Goal: Task Accomplishment & Management: Complete application form

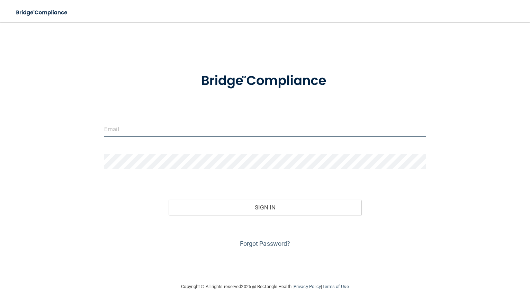
click at [159, 126] on input "email" at bounding box center [264, 129] width 321 height 16
type input "[EMAIL_ADDRESS][DOMAIN_NAME]"
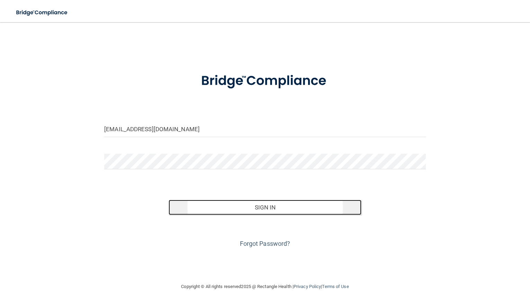
click at [227, 206] on button "Sign In" at bounding box center [265, 207] width 193 height 15
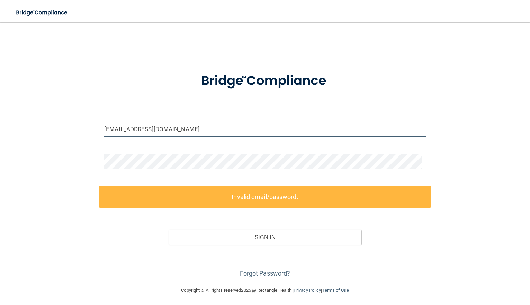
drag, startPoint x: 198, startPoint y: 127, endPoint x: 76, endPoint y: 121, distance: 121.6
click at [76, 121] on div "[EMAIL_ADDRESS][DOMAIN_NAME] Invalid email/password. You don't have permission …" at bounding box center [265, 154] width 502 height 250
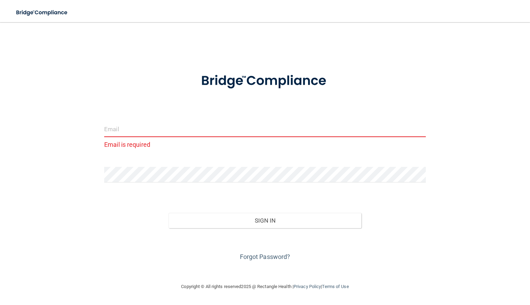
click at [167, 127] on input "email" at bounding box center [264, 129] width 321 height 16
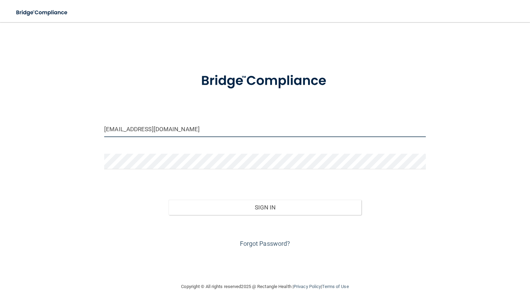
click at [135, 131] on input "dellersmiles@gmail.com" at bounding box center [264, 129] width 321 height 16
click at [136, 130] on input "dellersmiles@gmail.com" at bounding box center [264, 129] width 321 height 16
type input "dellersmilesoffice@gmail.com"
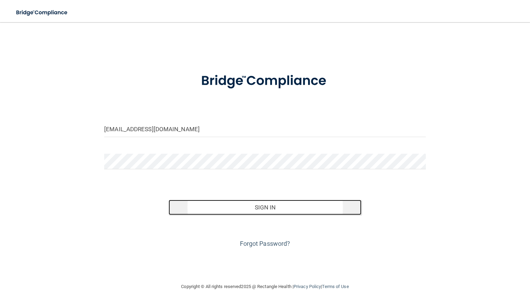
click at [213, 212] on button "Sign In" at bounding box center [265, 207] width 193 height 15
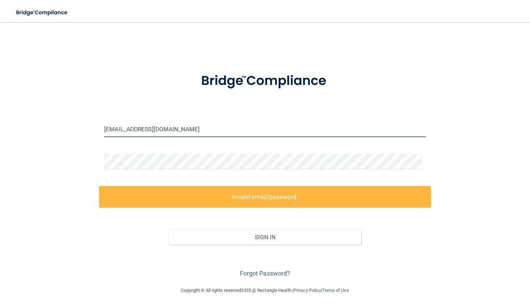
drag, startPoint x: 202, startPoint y: 131, endPoint x: 61, endPoint y: 137, distance: 141.3
click at [61, 137] on div "dellersmilesoffice@gmail.com Invalid email/password. You don't have permission …" at bounding box center [265, 154] width 502 height 250
click at [193, 132] on input "dellersmilesoffice@gmail.com" at bounding box center [264, 129] width 321 height 16
drag, startPoint x: 193, startPoint y: 129, endPoint x: 60, endPoint y: 141, distance: 133.4
click at [60, 141] on div "dellersmilesoffice@gmail.com Invalid email/password. You don't have permission …" at bounding box center [265, 154] width 502 height 250
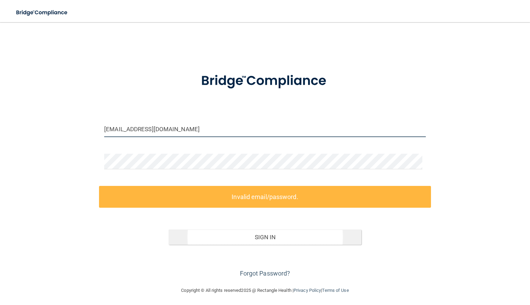
scroll to position [2, 0]
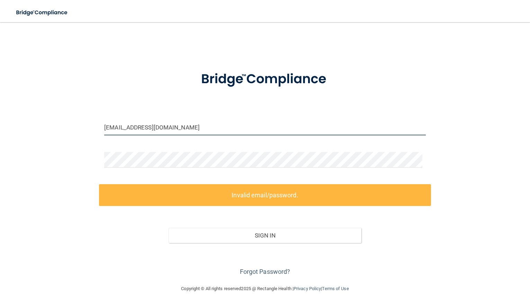
click at [200, 130] on input "dellersmilesoffice@gmail.com" at bounding box center [264, 128] width 321 height 16
click at [62, 157] on div "dellersmilesoffice@gmail.com Invalid email/password. You don't have permission …" at bounding box center [265, 152] width 502 height 250
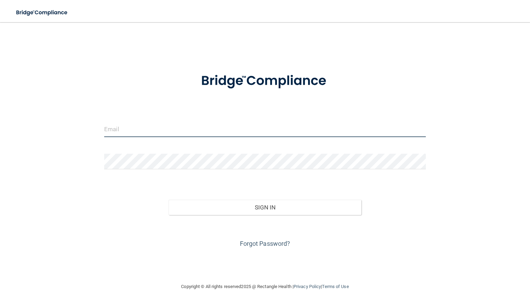
click at [152, 131] on input "email" at bounding box center [264, 129] width 321 height 16
type input "[EMAIL_ADDRESS][DOMAIN_NAME]"
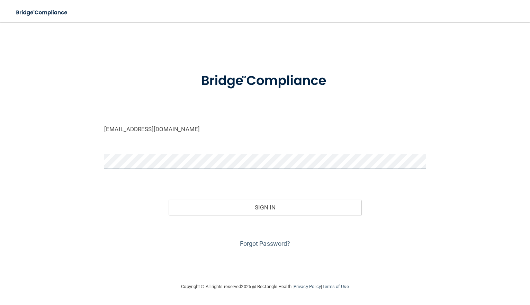
click at [169, 200] on button "Sign In" at bounding box center [265, 207] width 193 height 15
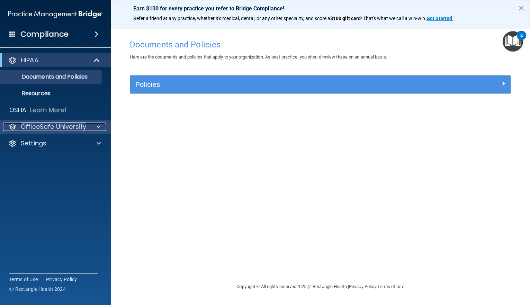
click at [85, 129] on div "OfficeSafe University" at bounding box center [46, 126] width 86 height 8
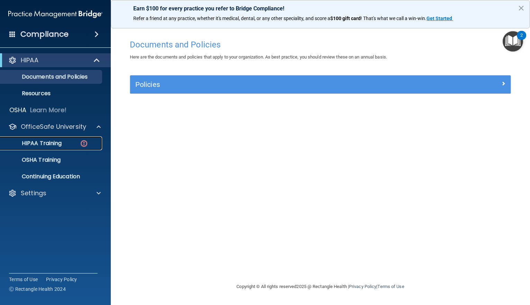
click at [70, 146] on div "HIPAA Training" at bounding box center [51, 143] width 94 height 7
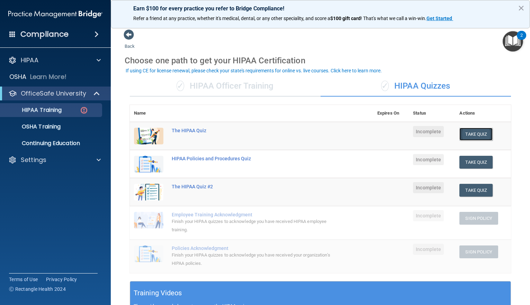
click at [474, 133] on button "Take Quiz" at bounding box center [475, 134] width 33 height 13
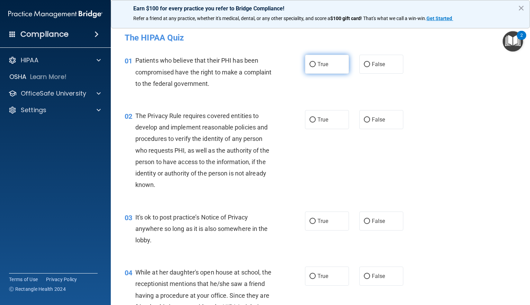
click at [318, 62] on span "True" at bounding box center [322, 64] width 11 height 7
click at [316, 62] on input "True" at bounding box center [312, 64] width 6 height 5
radio input "true"
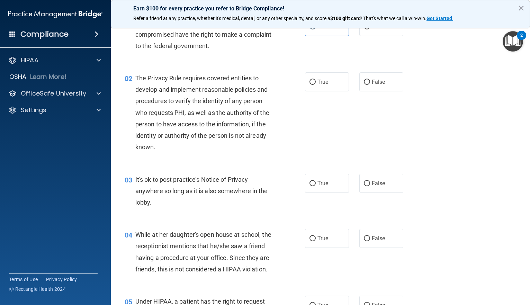
scroll to position [35, 0]
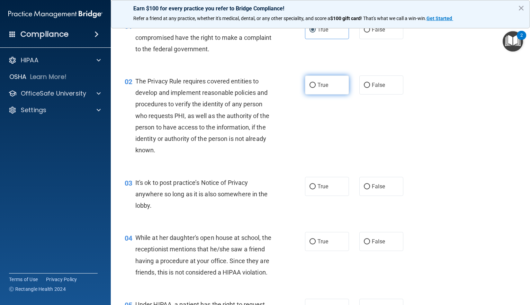
click at [311, 89] on label "True" at bounding box center [327, 84] width 44 height 19
click at [311, 88] on input "True" at bounding box center [312, 85] width 6 height 5
radio input "true"
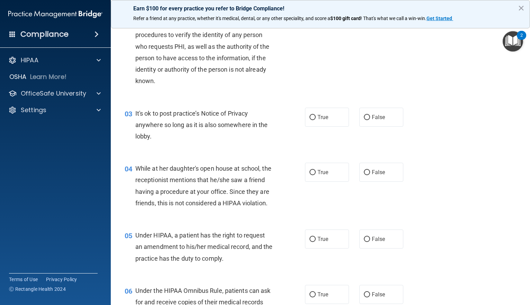
scroll to position [138, 0]
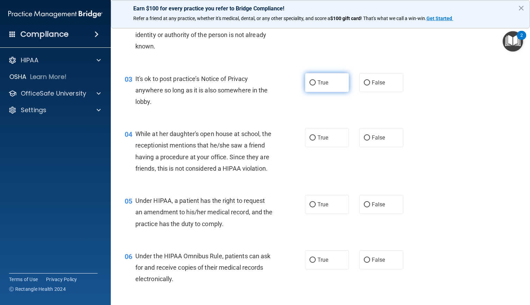
click at [326, 81] on label "True" at bounding box center [327, 82] width 44 height 19
click at [316, 81] on input "True" at bounding box center [312, 82] width 6 height 5
radio input "true"
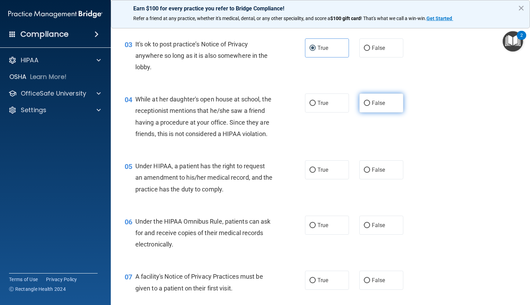
click at [371, 98] on label "False" at bounding box center [381, 102] width 44 height 19
click at [370, 101] on input "False" at bounding box center [367, 103] width 6 height 5
radio input "true"
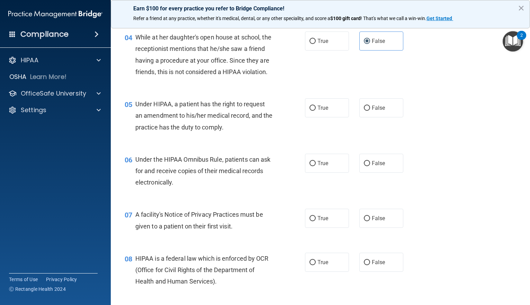
scroll to position [242, 0]
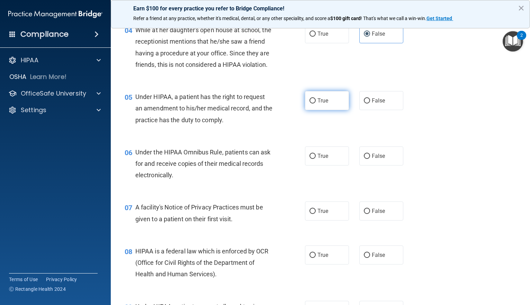
click at [317, 104] on span "True" at bounding box center [322, 100] width 11 height 7
click at [316, 103] on input "True" at bounding box center [312, 100] width 6 height 5
radio input "true"
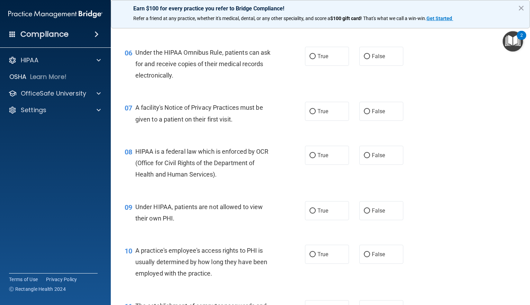
scroll to position [346, 0]
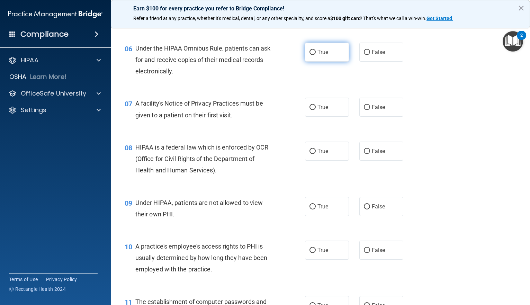
click at [330, 60] on label "True" at bounding box center [327, 52] width 44 height 19
click at [316, 55] on input "True" at bounding box center [312, 52] width 6 height 5
radio input "true"
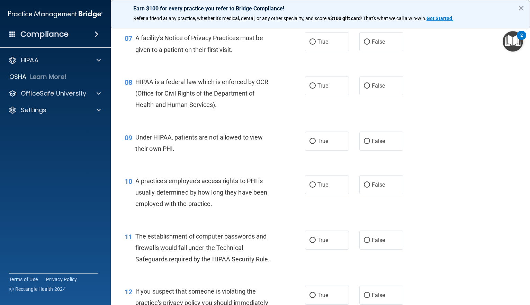
scroll to position [415, 0]
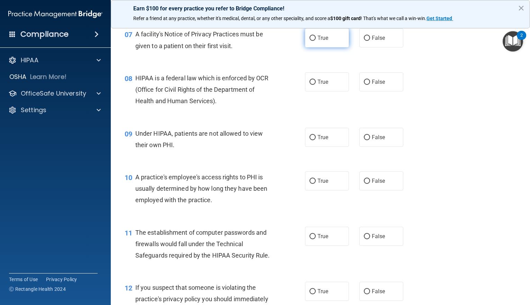
click at [323, 41] on span "True" at bounding box center [322, 38] width 11 height 7
click at [316, 41] on input "True" at bounding box center [312, 38] width 6 height 5
radio input "true"
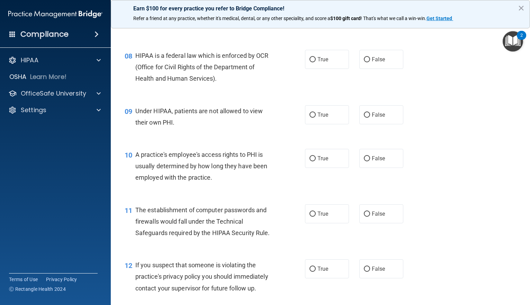
scroll to position [450, 0]
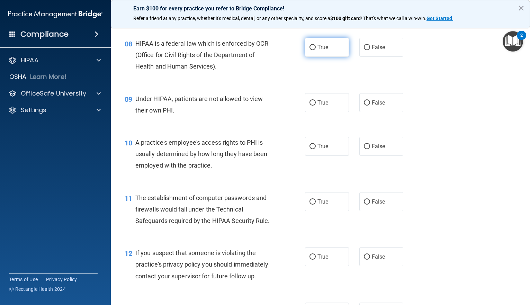
click at [319, 57] on label "True" at bounding box center [327, 47] width 44 height 19
click at [316, 50] on input "True" at bounding box center [312, 47] width 6 height 5
radio input "true"
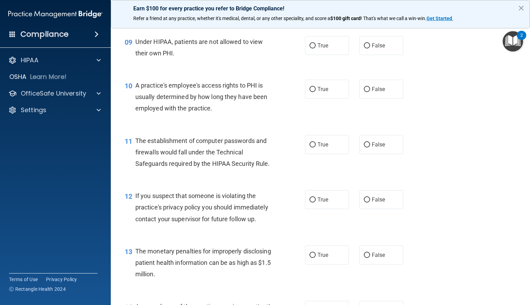
scroll to position [519, 0]
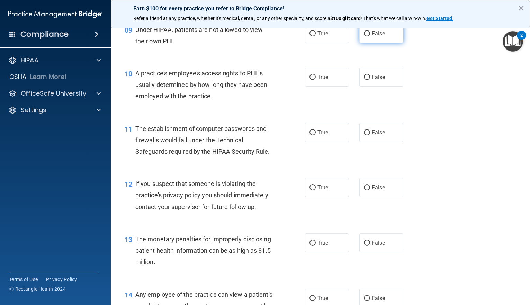
click at [372, 37] on span "False" at bounding box center [378, 33] width 13 height 7
click at [370, 36] on input "False" at bounding box center [367, 33] width 6 height 5
radio input "true"
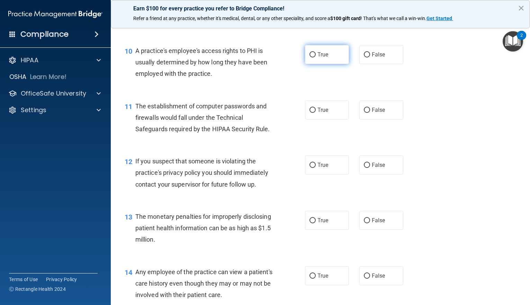
scroll to position [554, 0]
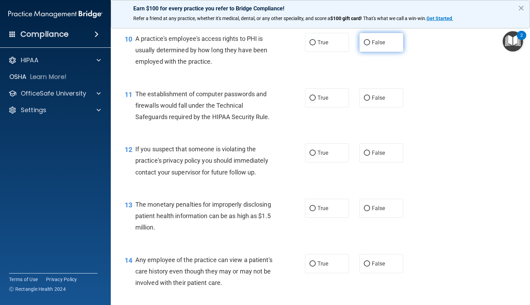
click at [371, 52] on label "False" at bounding box center [381, 42] width 44 height 19
click at [370, 45] on input "False" at bounding box center [367, 42] width 6 height 5
radio input "true"
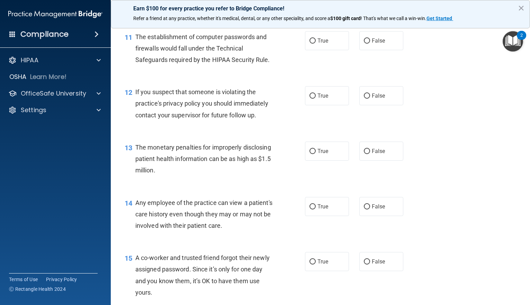
scroll to position [623, 0]
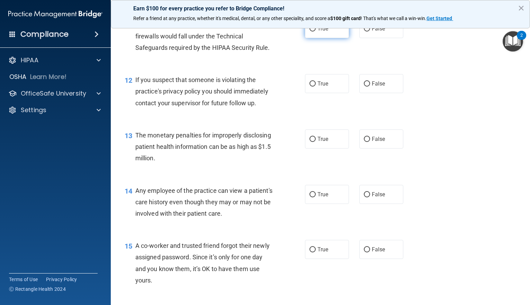
click at [317, 32] on span "True" at bounding box center [322, 28] width 11 height 7
click at [316, 31] on input "True" at bounding box center [312, 28] width 6 height 5
radio input "true"
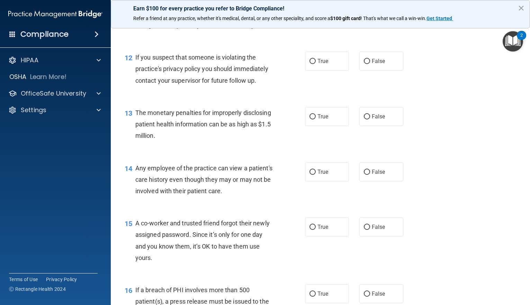
scroll to position [657, 0]
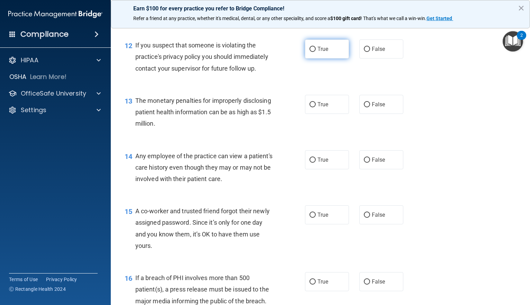
click at [328, 58] on label "True" at bounding box center [327, 48] width 44 height 19
click at [316, 52] on input "True" at bounding box center [312, 49] width 6 height 5
radio input "true"
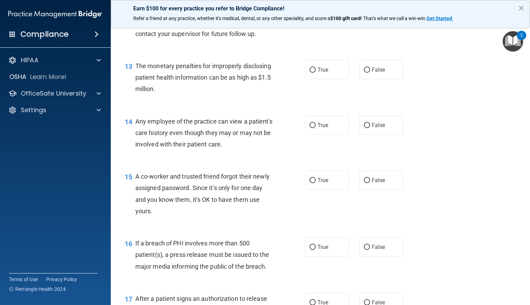
scroll to position [727, 0]
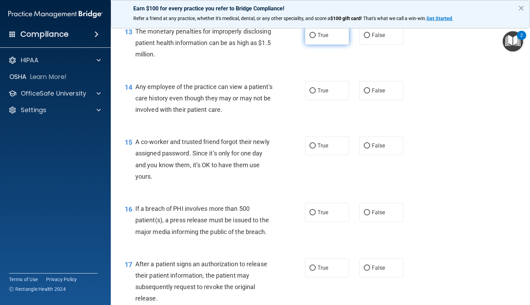
click at [326, 45] on label "True" at bounding box center [327, 35] width 44 height 19
click at [316, 38] on input "True" at bounding box center [312, 35] width 6 height 5
radio input "true"
click at [380, 45] on label "False" at bounding box center [381, 35] width 44 height 19
click at [370, 38] on input "False" at bounding box center [367, 35] width 6 height 5
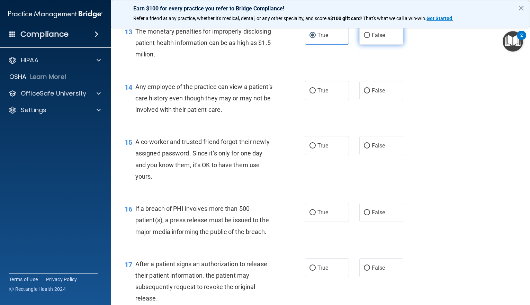
radio input "true"
radio input "false"
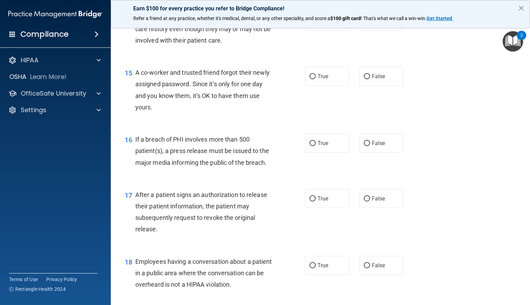
scroll to position [761, 0]
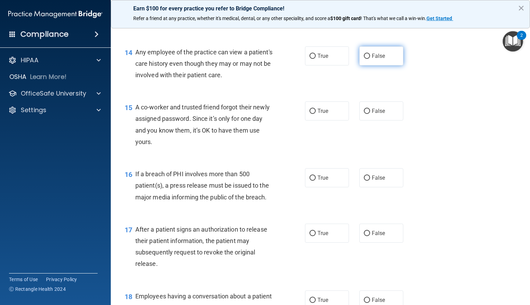
click at [372, 59] on span "False" at bounding box center [378, 56] width 13 height 7
click at [370, 59] on input "False" at bounding box center [367, 56] width 6 height 5
radio input "true"
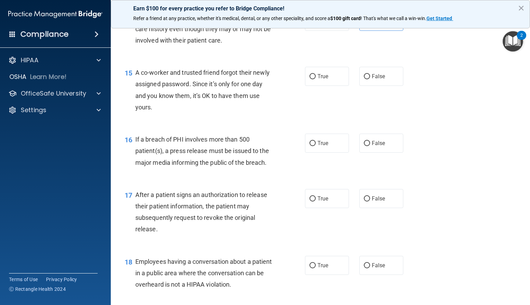
scroll to position [830, 0]
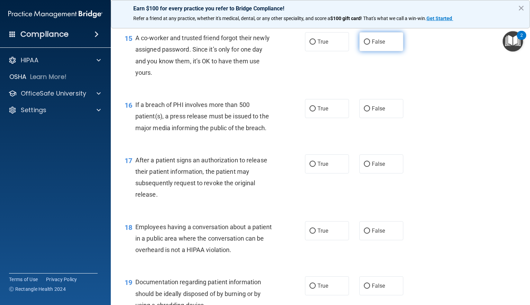
click at [364, 45] on input "False" at bounding box center [367, 41] width 6 height 5
radio input "true"
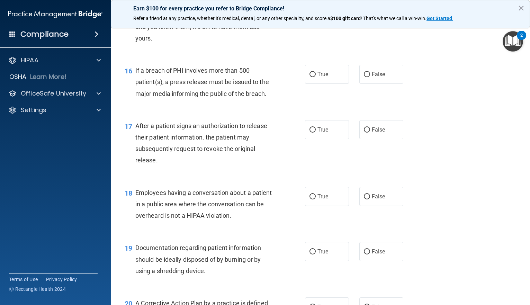
scroll to position [865, 0]
click at [320, 83] on label "True" at bounding box center [327, 73] width 44 height 19
click at [316, 77] on input "True" at bounding box center [312, 74] width 6 height 5
radio input "true"
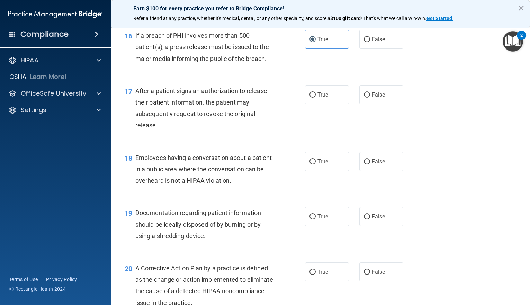
scroll to position [934, 0]
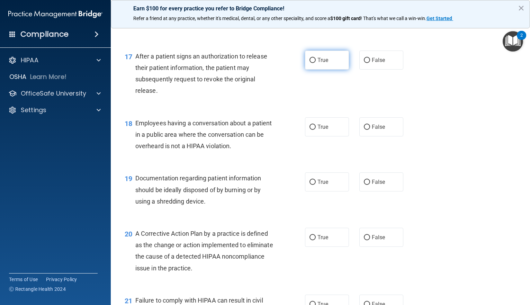
click at [334, 70] on label "True" at bounding box center [327, 60] width 44 height 19
click at [316, 63] on input "True" at bounding box center [312, 60] width 6 height 5
radio input "true"
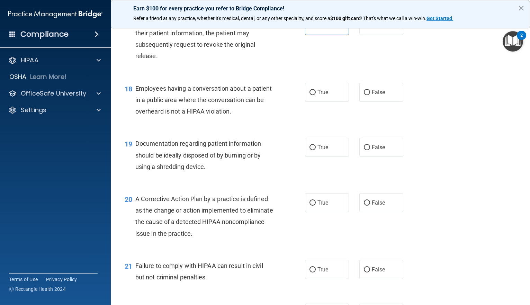
scroll to position [1003, 0]
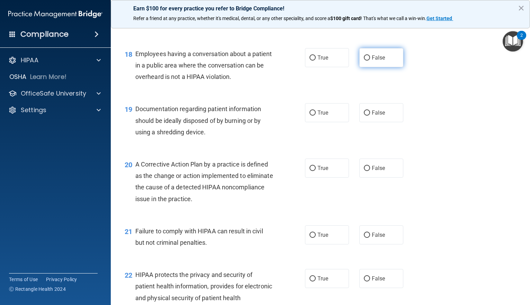
click at [384, 67] on label "False" at bounding box center [381, 57] width 44 height 19
click at [370, 61] on input "False" at bounding box center [367, 57] width 6 height 5
radio input "true"
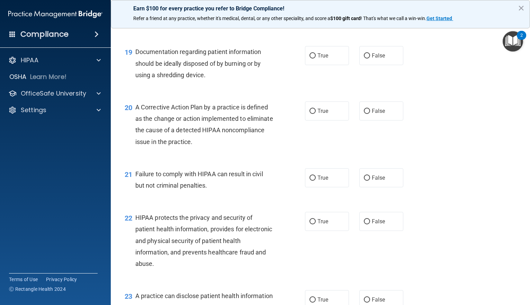
scroll to position [1073, 0]
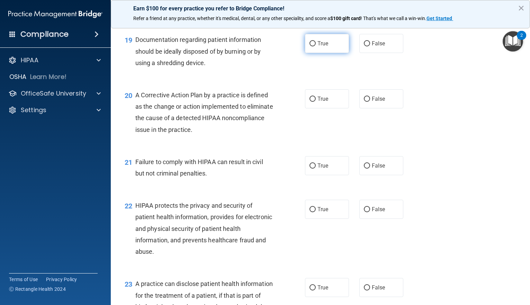
click at [323, 47] on span "True" at bounding box center [322, 43] width 11 height 7
click at [316, 46] on input "True" at bounding box center [312, 43] width 6 height 5
radio input "true"
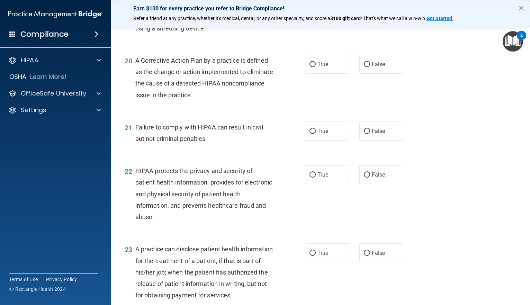
scroll to position [1142, 0]
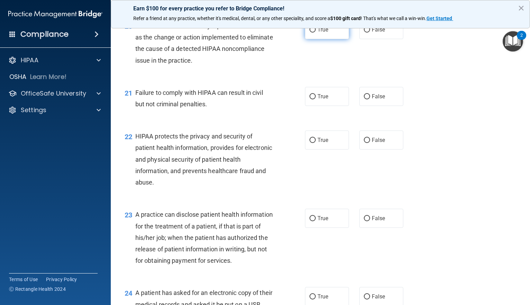
click at [325, 33] on span "True" at bounding box center [322, 29] width 11 height 7
click at [316, 33] on input "True" at bounding box center [312, 29] width 6 height 5
radio input "true"
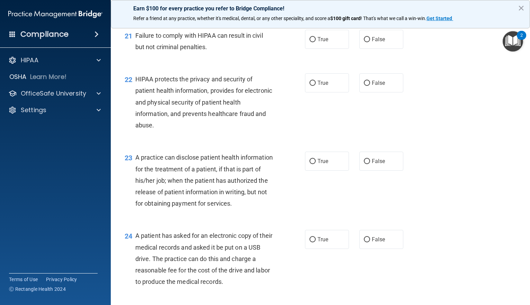
scroll to position [1211, 0]
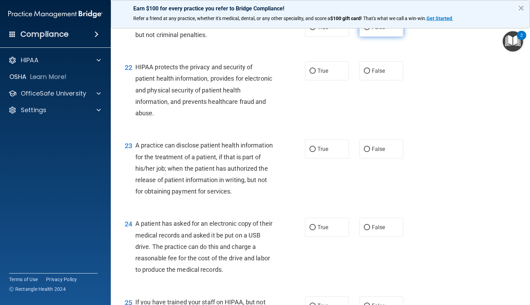
click at [385, 37] on label "False" at bounding box center [381, 27] width 44 height 19
click at [370, 30] on input "False" at bounding box center [367, 27] width 6 height 5
radio input "true"
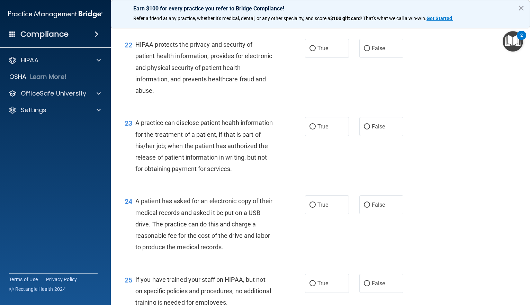
scroll to position [1246, 0]
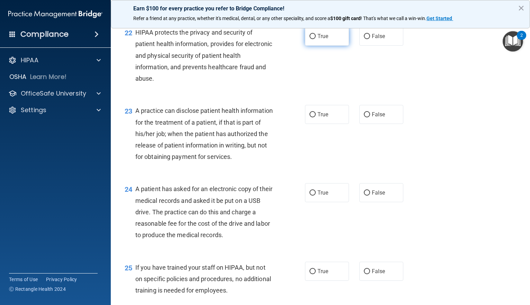
click at [325, 46] on label "True" at bounding box center [327, 36] width 44 height 19
click at [316, 39] on input "True" at bounding box center [312, 36] width 6 height 5
radio input "true"
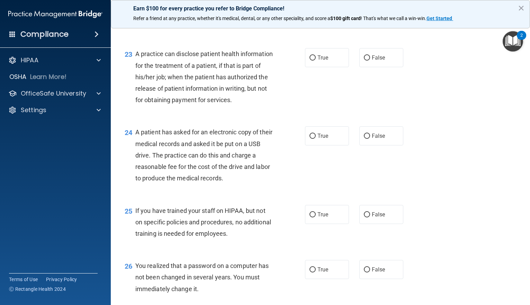
scroll to position [1315, 0]
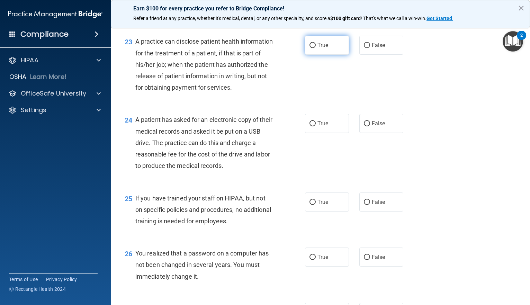
click at [313, 55] on label "True" at bounding box center [327, 45] width 44 height 19
click at [313, 48] on input "True" at bounding box center [312, 45] width 6 height 5
radio input "true"
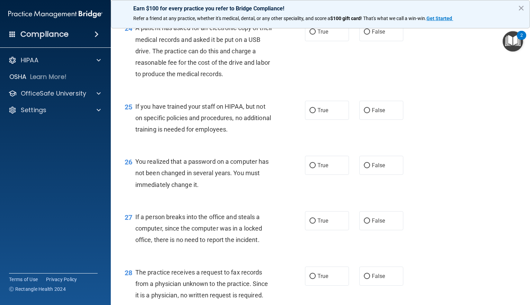
scroll to position [1419, 0]
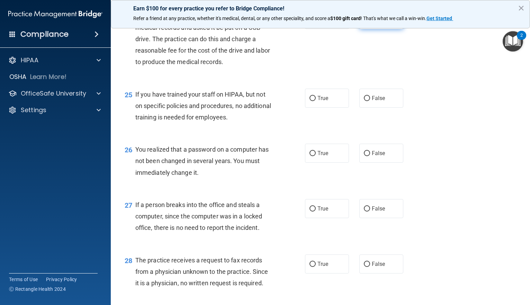
click at [376, 29] on label "False" at bounding box center [381, 19] width 44 height 19
click at [370, 22] on input "False" at bounding box center [367, 19] width 6 height 5
radio input "true"
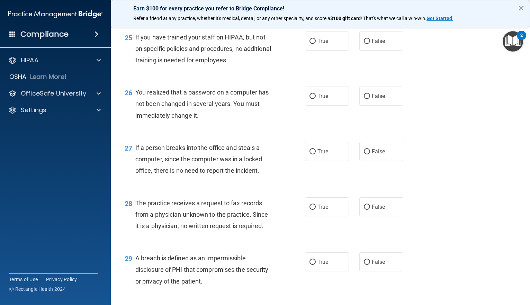
scroll to position [1488, 0]
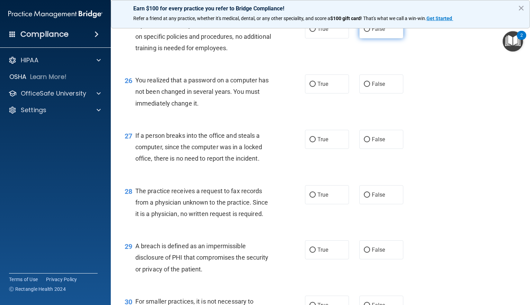
click at [362, 38] on label "False" at bounding box center [381, 28] width 44 height 19
click at [364, 32] on input "False" at bounding box center [367, 29] width 6 height 5
radio input "true"
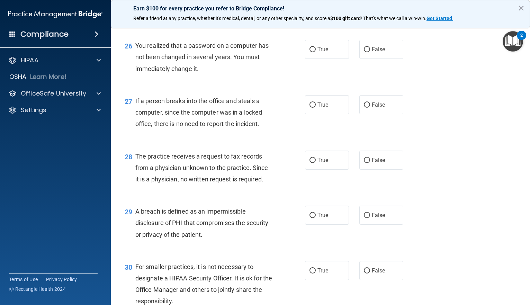
scroll to position [1557, 0]
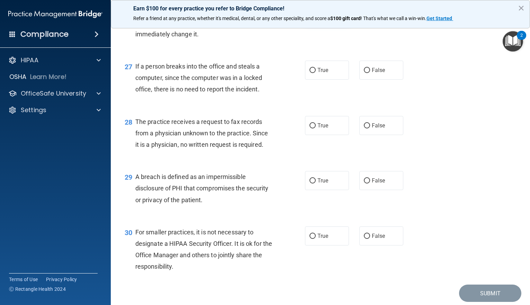
click at [309, 18] on input "True" at bounding box center [312, 14] width 6 height 5
radio input "true"
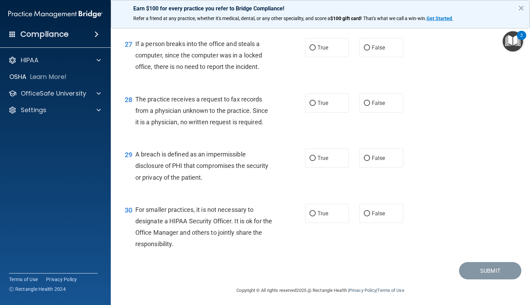
scroll to position [1592, 0]
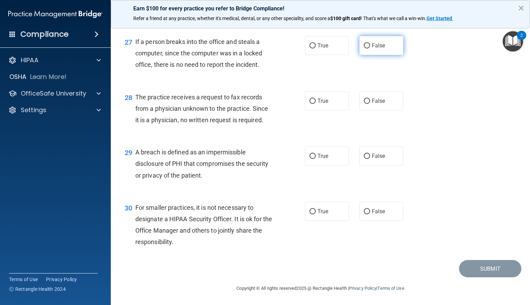
click at [375, 54] on label "False" at bounding box center [381, 45] width 44 height 19
click at [370, 48] on input "False" at bounding box center [367, 45] width 6 height 5
radio input "true"
click at [362, 104] on label "False" at bounding box center [381, 100] width 44 height 19
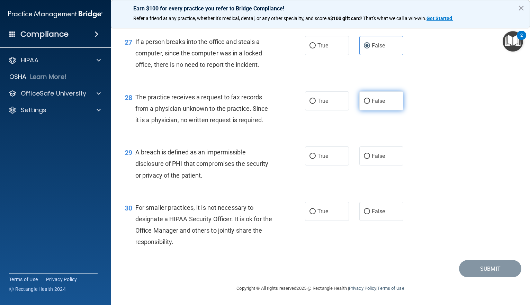
click at [364, 104] on input "False" at bounding box center [367, 101] width 6 height 5
radio input "true"
click at [328, 160] on label "True" at bounding box center [327, 155] width 44 height 19
click at [316, 159] on input "True" at bounding box center [312, 156] width 6 height 5
radio input "true"
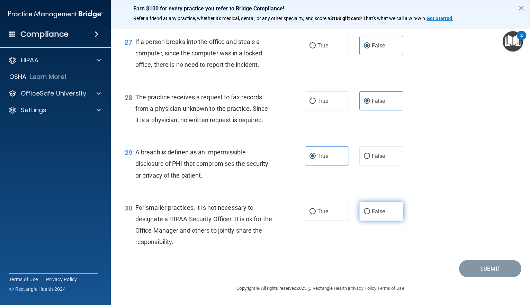
click at [373, 207] on label "False" at bounding box center [381, 211] width 44 height 19
click at [370, 209] on input "False" at bounding box center [367, 211] width 6 height 5
radio input "true"
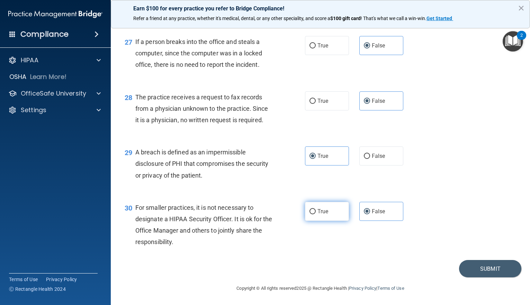
click at [335, 217] on label "True" at bounding box center [327, 211] width 44 height 19
click at [316, 214] on input "True" at bounding box center [312, 211] width 6 height 5
radio input "true"
radio input "false"
click at [473, 267] on button "Submit" at bounding box center [490, 269] width 62 height 18
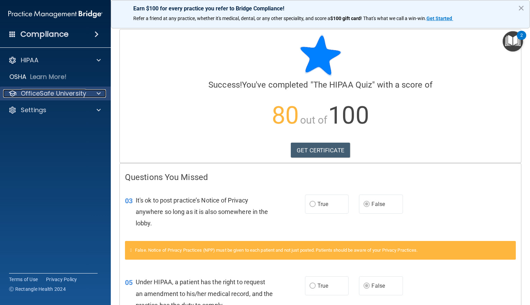
click at [99, 93] on span at bounding box center [99, 93] width 4 height 8
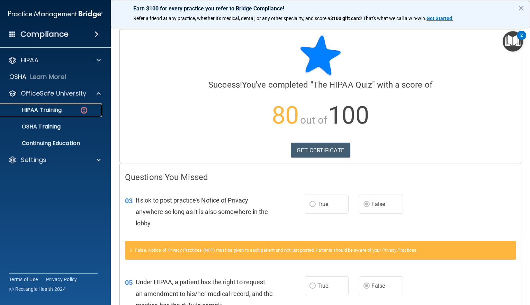
click at [67, 109] on div "HIPAA Training" at bounding box center [51, 110] width 94 height 7
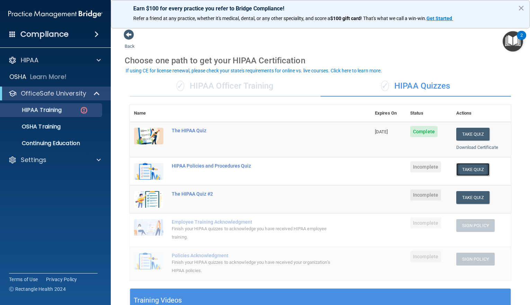
click at [464, 171] on button "Take Quiz" at bounding box center [472, 169] width 33 height 13
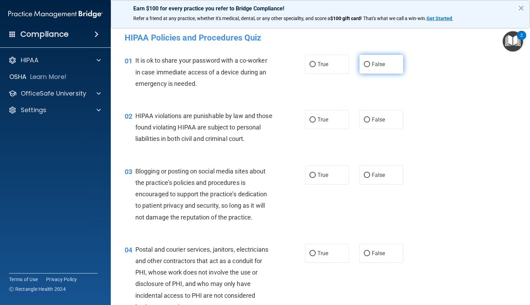
click at [389, 67] on label "False" at bounding box center [381, 64] width 44 height 19
click at [370, 67] on input "False" at bounding box center [367, 64] width 6 height 5
radio input "true"
click at [326, 126] on label "True" at bounding box center [327, 119] width 44 height 19
click at [316, 122] on input "True" at bounding box center [312, 119] width 6 height 5
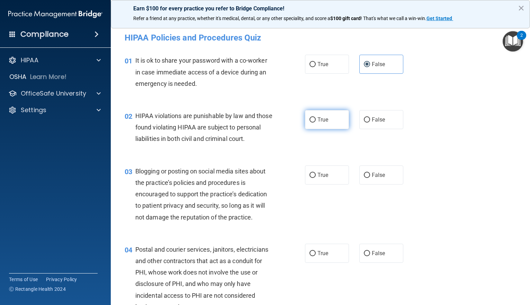
radio input "true"
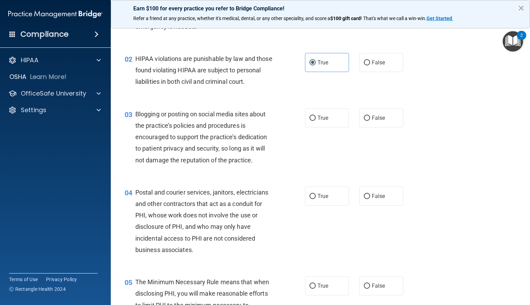
scroll to position [69, 0]
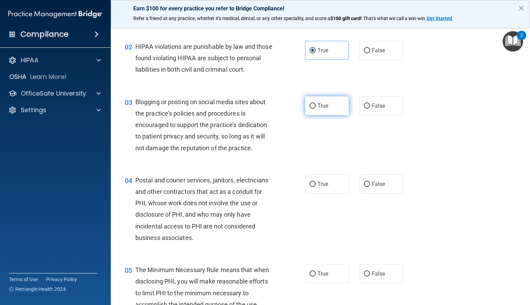
click at [309, 115] on label "True" at bounding box center [327, 105] width 44 height 19
click at [309, 109] on input "True" at bounding box center [312, 105] width 6 height 5
radio input "true"
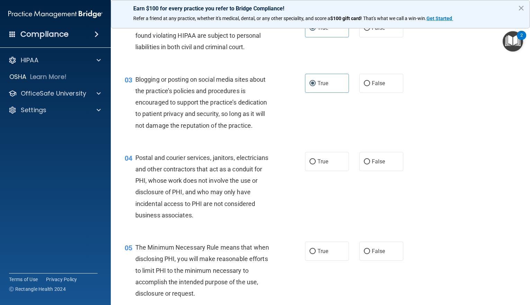
scroll to position [138, 0]
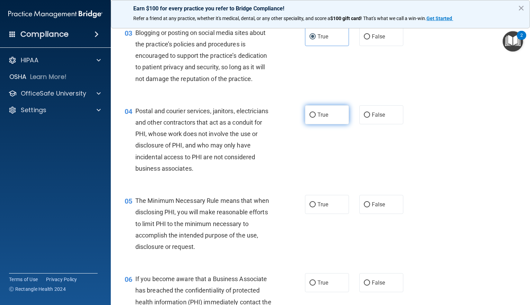
click at [323, 118] on span "True" at bounding box center [322, 114] width 11 height 7
click at [316, 118] on input "True" at bounding box center [312, 114] width 6 height 5
radio input "true"
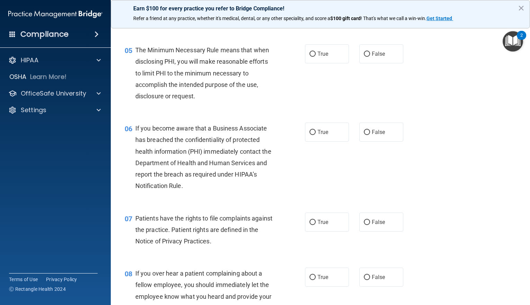
scroll to position [277, 0]
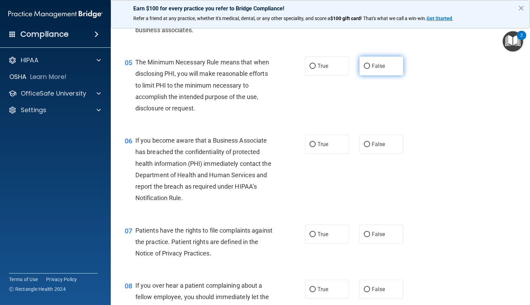
click at [372, 69] on span "False" at bounding box center [378, 66] width 13 height 7
click at [369, 69] on input "False" at bounding box center [367, 66] width 6 height 5
radio input "true"
click at [319, 69] on span "True" at bounding box center [322, 66] width 11 height 7
click at [316, 69] on input "True" at bounding box center [312, 66] width 6 height 5
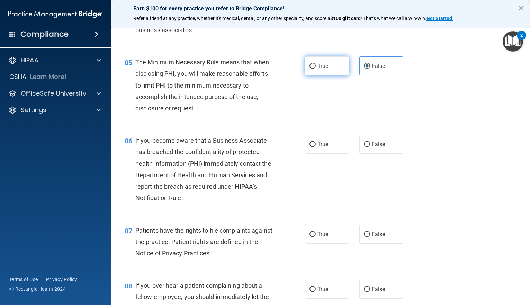
radio input "true"
radio input "false"
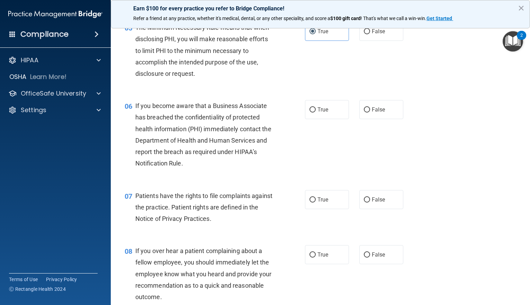
scroll to position [346, 0]
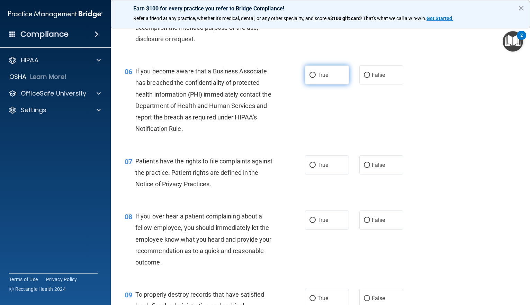
click at [319, 84] on label "True" at bounding box center [327, 74] width 44 height 19
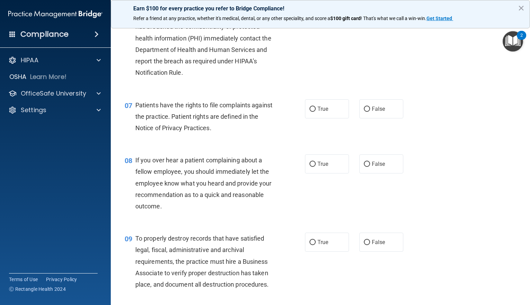
scroll to position [415, 0]
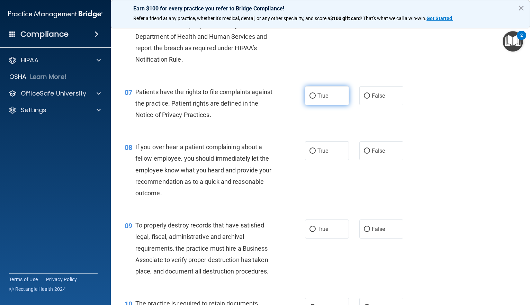
click at [329, 105] on label "True" at bounding box center [327, 95] width 44 height 19
click at [316, 99] on input "True" at bounding box center [312, 95] width 6 height 5
radio input "true"
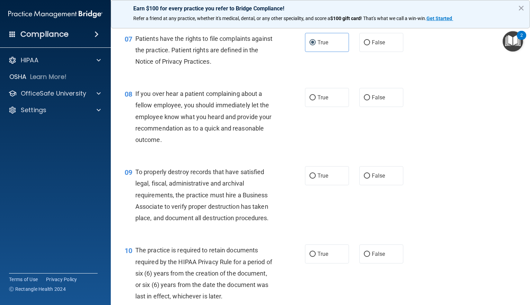
scroll to position [484, 0]
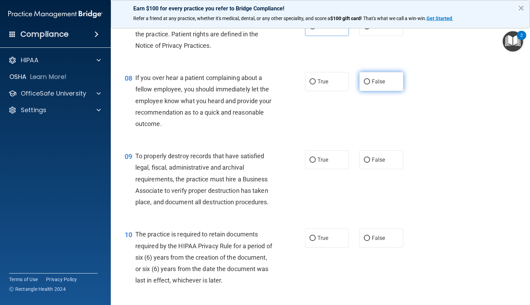
click at [386, 90] on label "False" at bounding box center [381, 81] width 44 height 19
click at [370, 84] on input "False" at bounding box center [367, 81] width 6 height 5
radio input "true"
click at [330, 88] on label "True" at bounding box center [327, 81] width 44 height 19
click at [316, 84] on input "True" at bounding box center [312, 81] width 6 height 5
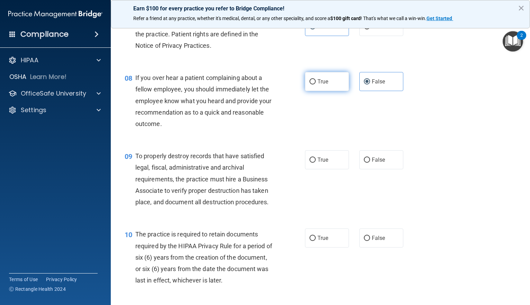
radio input "true"
radio input "false"
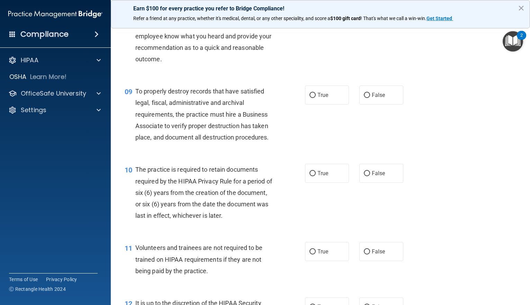
scroll to position [554, 0]
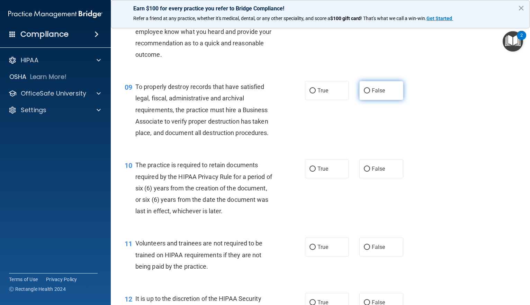
click at [372, 94] on span "False" at bounding box center [378, 90] width 13 height 7
click at [370, 93] on input "False" at bounding box center [367, 90] width 6 height 5
radio input "true"
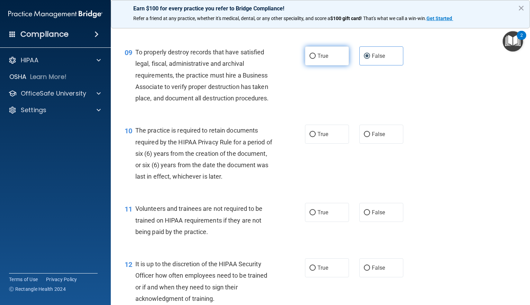
click at [334, 65] on label "True" at bounding box center [327, 55] width 44 height 19
click at [316, 59] on input "True" at bounding box center [312, 56] width 6 height 5
radio input "true"
radio input "false"
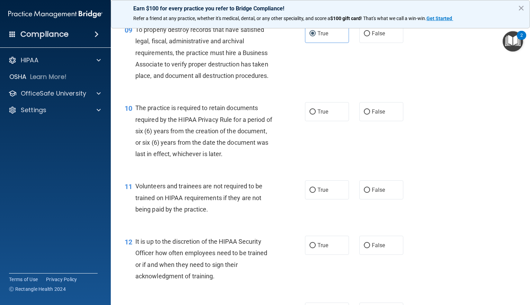
scroll to position [623, 0]
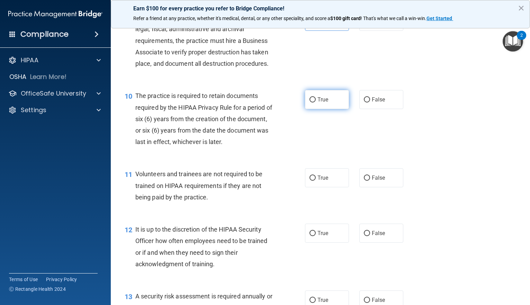
click at [328, 109] on label "True" at bounding box center [327, 99] width 44 height 19
click at [316, 102] on input "True" at bounding box center [312, 99] width 6 height 5
radio input "true"
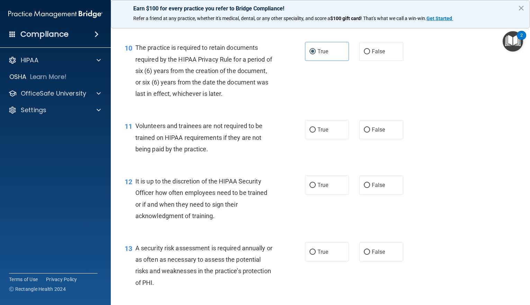
scroll to position [692, 0]
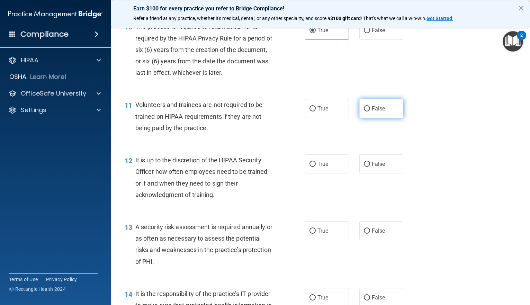
click at [372, 112] on span "False" at bounding box center [378, 108] width 13 height 7
click at [368, 111] on input "False" at bounding box center [367, 108] width 6 height 5
radio input "true"
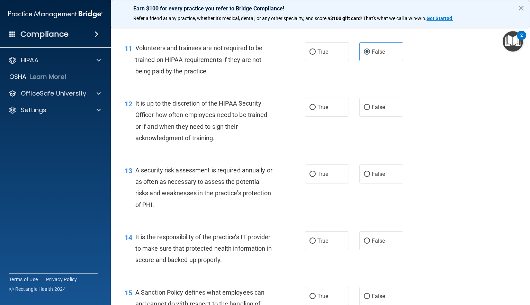
scroll to position [761, 0]
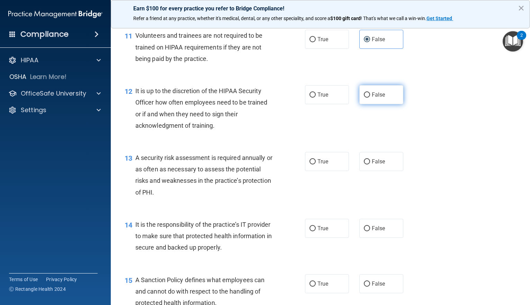
click at [372, 98] on span "False" at bounding box center [378, 94] width 13 height 7
click at [370, 98] on input "False" at bounding box center [367, 94] width 6 height 5
radio input "true"
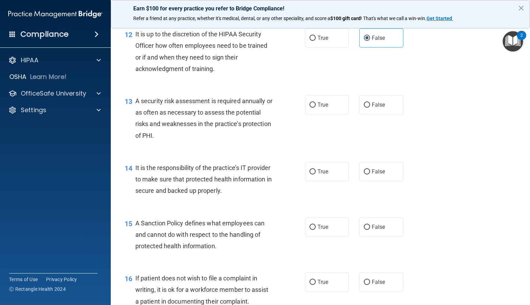
scroll to position [830, 0]
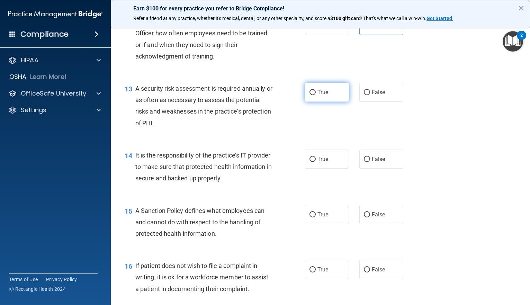
click at [321, 102] on label "True" at bounding box center [327, 92] width 44 height 19
click at [316, 95] on input "True" at bounding box center [312, 92] width 6 height 5
radio input "true"
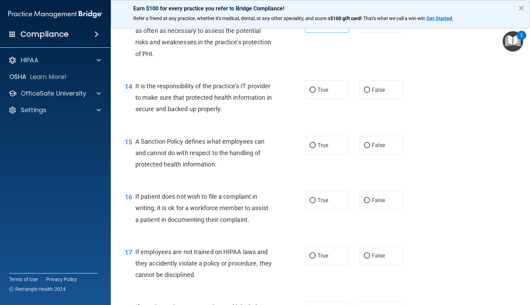
scroll to position [934, 0]
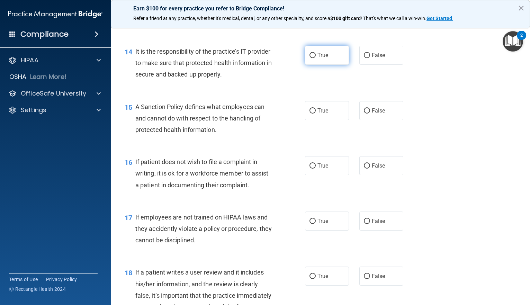
click at [306, 65] on label "True" at bounding box center [327, 55] width 44 height 19
click at [309, 58] on input "True" at bounding box center [312, 55] width 6 height 5
radio input "true"
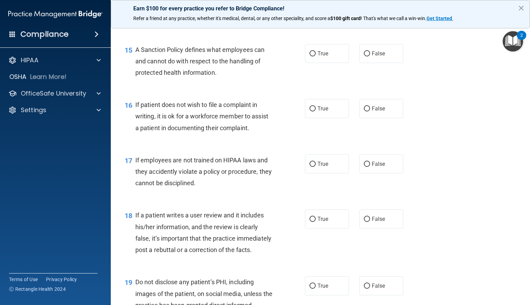
scroll to position [1003, 0]
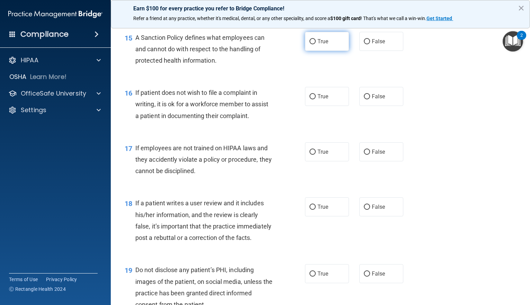
click at [320, 51] on label "True" at bounding box center [327, 41] width 44 height 19
click at [316, 44] on input "True" at bounding box center [312, 41] width 6 height 5
radio input "true"
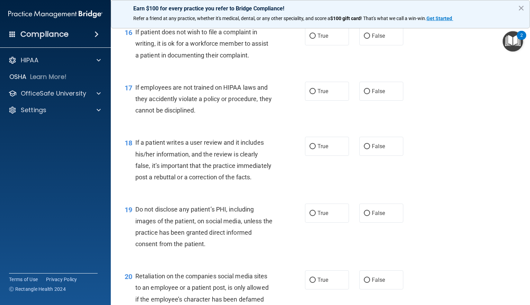
scroll to position [1073, 0]
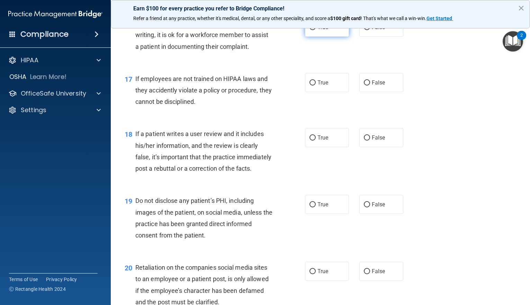
click at [327, 37] on label "True" at bounding box center [327, 27] width 44 height 19
click at [316, 30] on input "True" at bounding box center [312, 27] width 6 height 5
radio input "true"
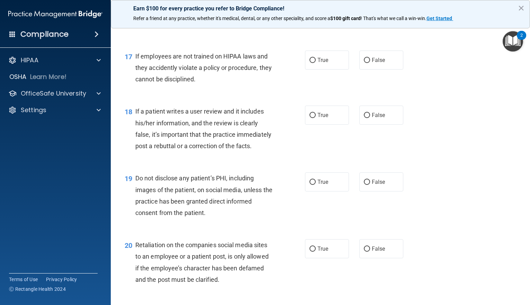
scroll to position [1107, 0]
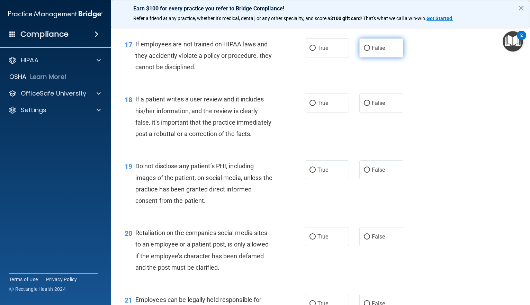
click at [375, 57] on label "False" at bounding box center [381, 47] width 44 height 19
click at [370, 51] on input "False" at bounding box center [367, 48] width 6 height 5
radio input "true"
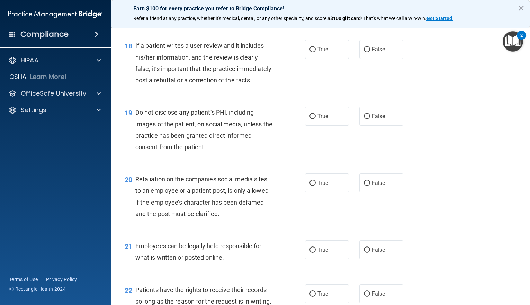
scroll to position [1176, 0]
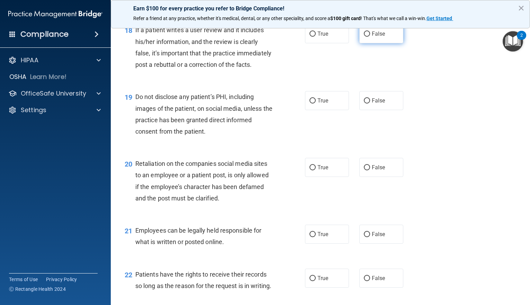
click at [359, 43] on label "False" at bounding box center [381, 33] width 44 height 19
click at [364, 37] on input "False" at bounding box center [367, 33] width 6 height 5
radio input "true"
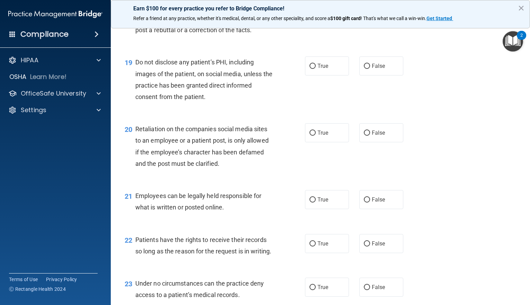
scroll to position [1246, 0]
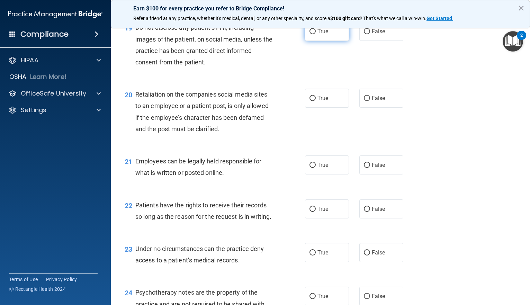
click at [333, 41] on label "True" at bounding box center [327, 31] width 44 height 19
click at [316, 34] on input "True" at bounding box center [312, 31] width 6 height 5
radio input "true"
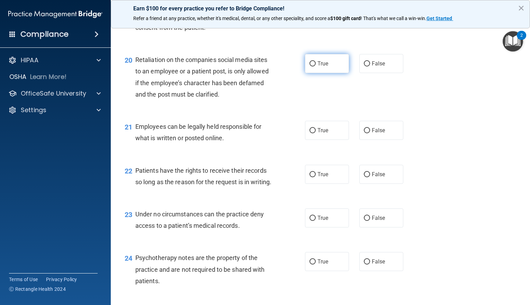
click at [317, 73] on label "True" at bounding box center [327, 63] width 44 height 19
click at [316, 66] on input "True" at bounding box center [312, 63] width 6 height 5
radio input "true"
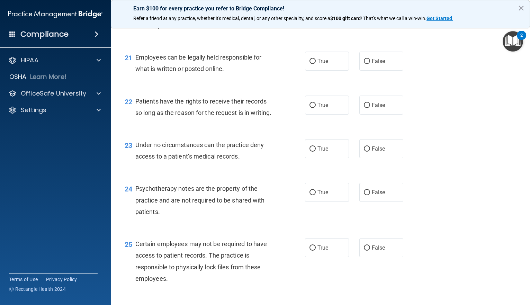
scroll to position [1384, 0]
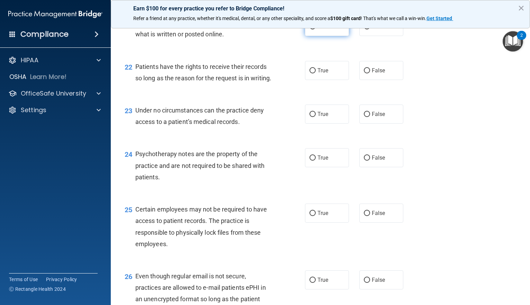
click at [326, 36] on label "True" at bounding box center [327, 26] width 44 height 19
click at [316, 29] on input "True" at bounding box center [312, 26] width 6 height 5
radio input "true"
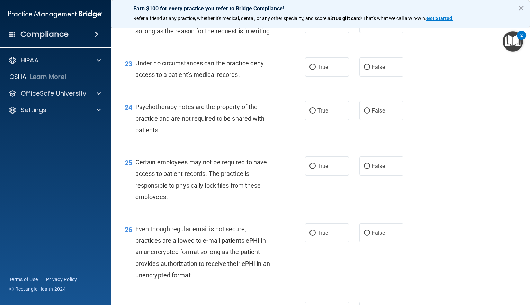
scroll to position [1419, 0]
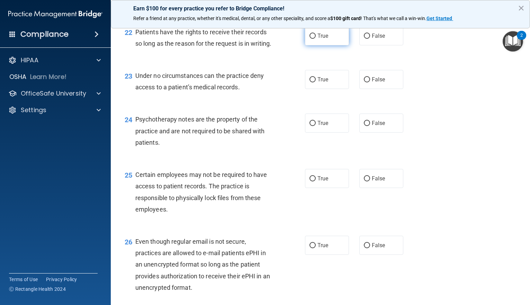
click at [324, 45] on label "True" at bounding box center [327, 35] width 44 height 19
click at [316, 39] on input "True" at bounding box center [312, 36] width 6 height 5
radio input "true"
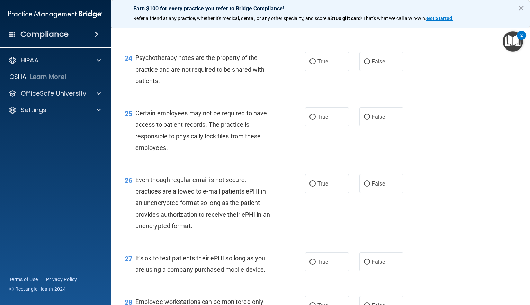
scroll to position [1488, 0]
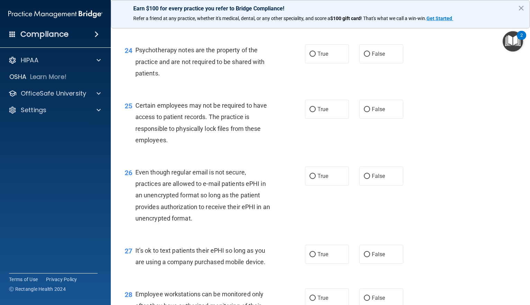
click at [368, 20] on label "False" at bounding box center [381, 10] width 44 height 19
click at [368, 13] on input "False" at bounding box center [367, 10] width 6 height 5
radio input "true"
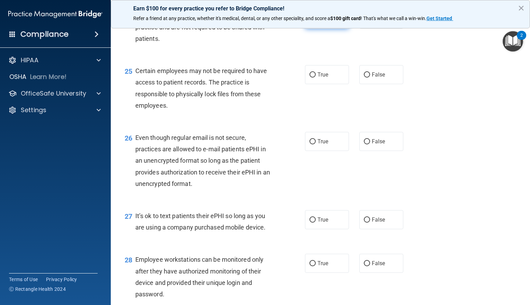
click at [323, 22] on span "True" at bounding box center [322, 19] width 11 height 7
click at [316, 22] on input "True" at bounding box center [312, 19] width 6 height 5
radio input "true"
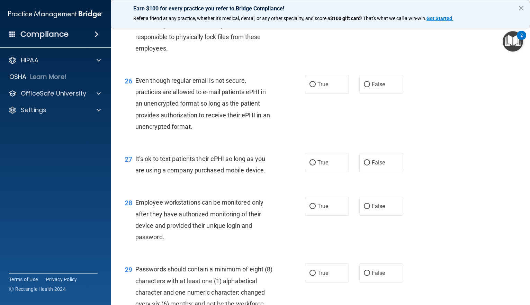
scroll to position [1592, 0]
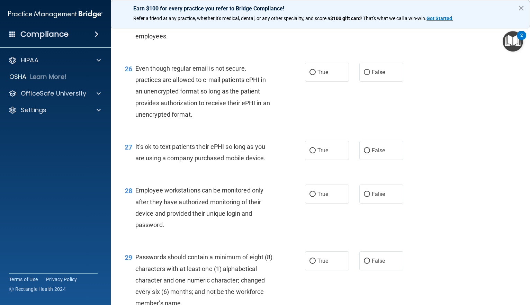
click at [330, 15] on label "True" at bounding box center [327, 5] width 44 height 19
click at [316, 8] on input "True" at bounding box center [312, 5] width 6 height 5
radio input "true"
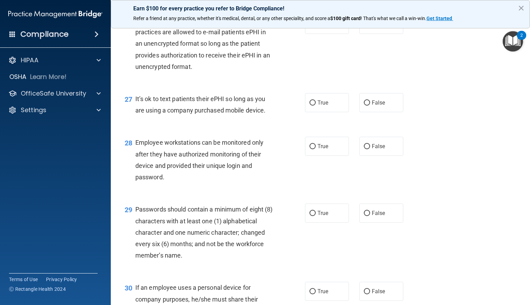
scroll to position [1661, 0]
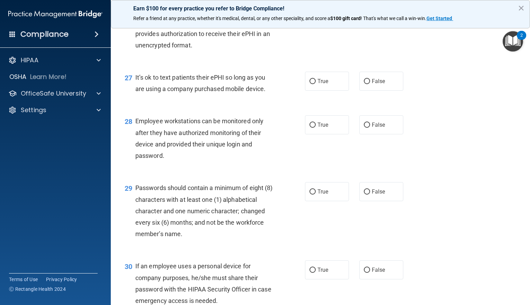
click at [321, 6] on span "True" at bounding box center [322, 3] width 11 height 7
click at [316, 6] on input "True" at bounding box center [312, 3] width 6 height 5
radio input "true"
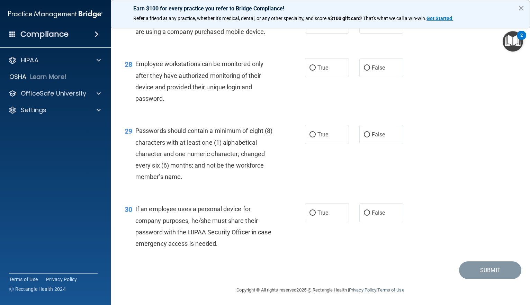
scroll to position [1730, 0]
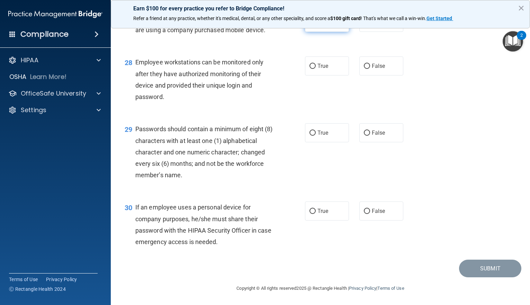
click at [322, 26] on span "True" at bounding box center [322, 22] width 11 height 7
click at [316, 25] on input "True" at bounding box center [312, 22] width 6 height 5
radio input "true"
click at [328, 70] on label "True" at bounding box center [327, 65] width 44 height 19
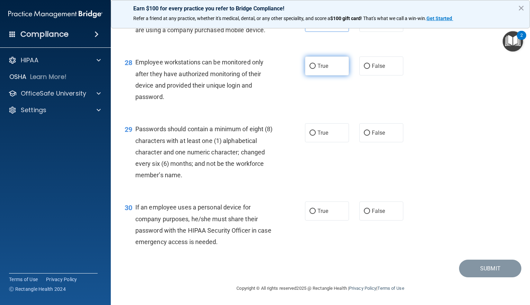
click at [316, 69] on input "True" at bounding box center [312, 66] width 6 height 5
radio input "true"
click at [326, 130] on label "True" at bounding box center [327, 132] width 44 height 19
click at [316, 130] on input "True" at bounding box center [312, 132] width 6 height 5
radio input "true"
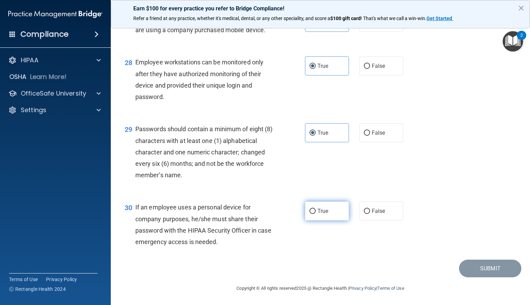
click at [318, 215] on label "True" at bounding box center [327, 210] width 44 height 19
click at [316, 214] on input "True" at bounding box center [312, 211] width 6 height 5
radio input "true"
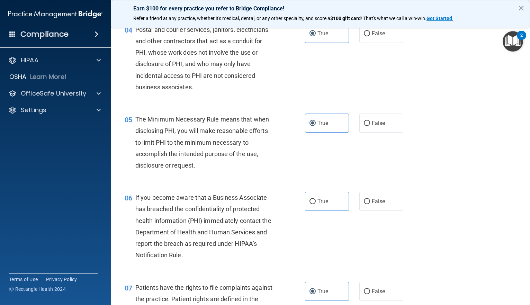
scroll to position [232, 0]
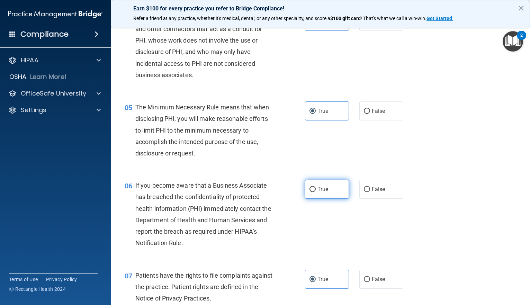
click at [317, 192] on span "True" at bounding box center [322, 189] width 11 height 7
click at [315, 192] on input "True" at bounding box center [312, 189] width 6 height 5
radio input "true"
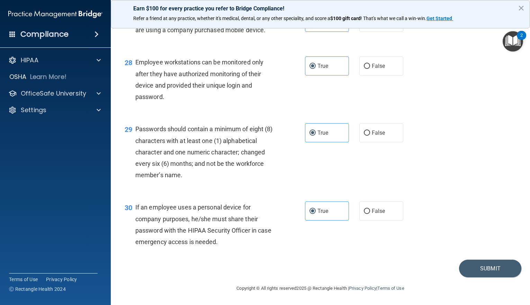
scroll to position [1754, 0]
click at [480, 272] on button "Submit" at bounding box center [490, 268] width 62 height 18
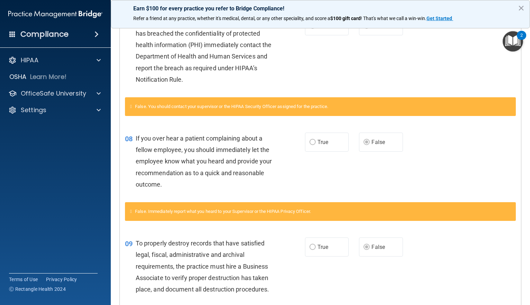
scroll to position [282, 0]
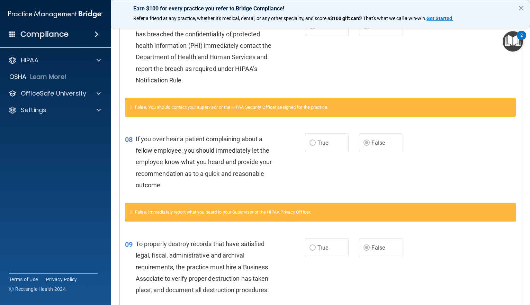
click at [521, 8] on button "×" at bounding box center [521, 7] width 7 height 11
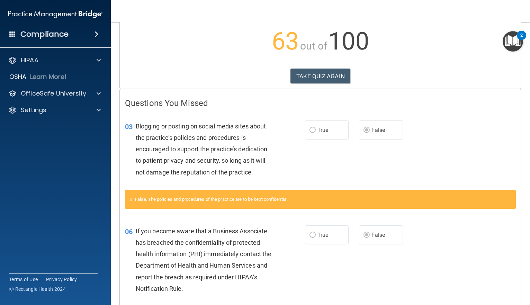
scroll to position [0, 0]
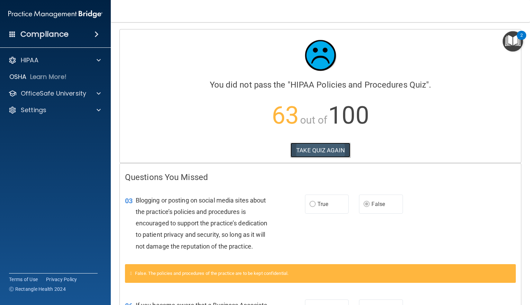
click at [313, 148] on button "TAKE QUIZ AGAIN" at bounding box center [320, 150] width 60 height 15
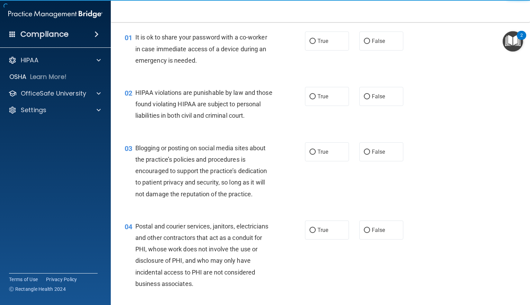
scroll to position [35, 0]
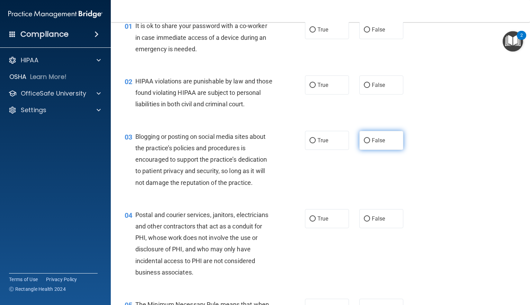
click at [367, 150] on label "False" at bounding box center [381, 140] width 44 height 19
click at [367, 143] on input "False" at bounding box center [367, 140] width 6 height 5
radio input "true"
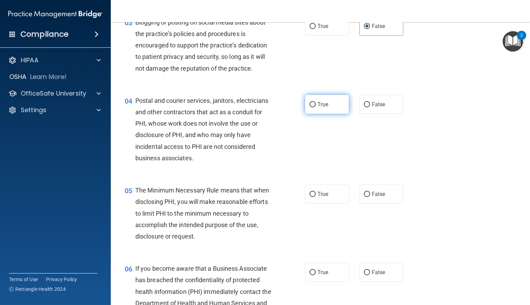
scroll to position [173, 0]
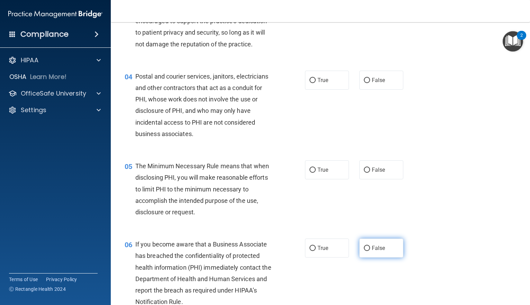
click at [373, 251] on span "False" at bounding box center [378, 248] width 13 height 7
click at [370, 251] on input "False" at bounding box center [367, 248] width 6 height 5
radio input "true"
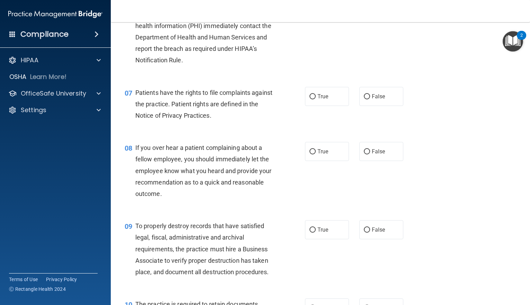
scroll to position [415, 0]
click at [366, 160] on label "False" at bounding box center [381, 150] width 44 height 19
click at [366, 154] on input "False" at bounding box center [367, 150] width 6 height 5
radio input "true"
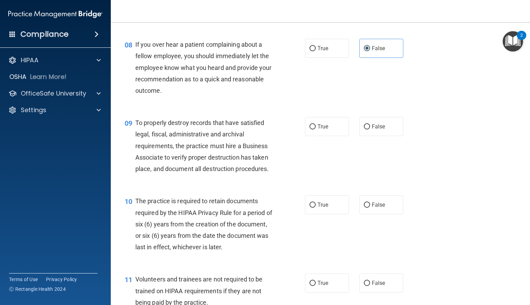
scroll to position [519, 0]
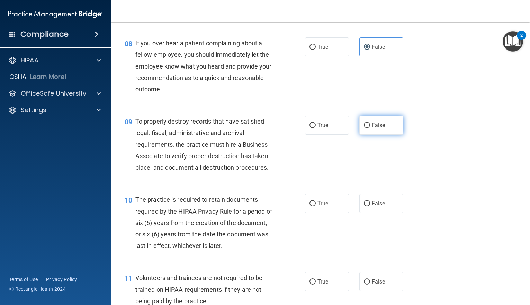
click at [364, 128] on input "False" at bounding box center [367, 125] width 6 height 5
radio input "true"
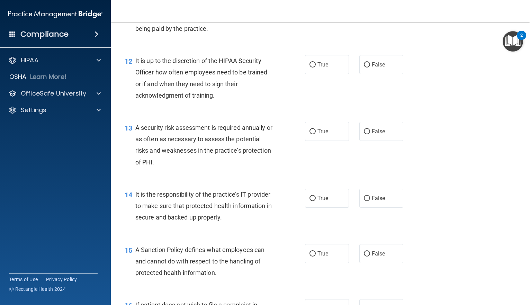
scroll to position [796, 0]
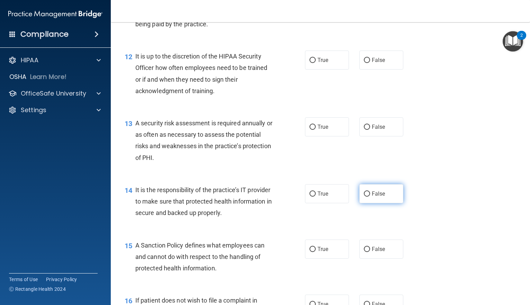
click at [365, 201] on label "False" at bounding box center [381, 193] width 44 height 19
click at [365, 197] on input "False" at bounding box center [367, 193] width 6 height 5
radio input "true"
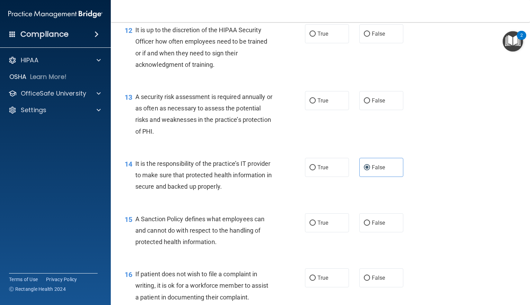
scroll to position [900, 0]
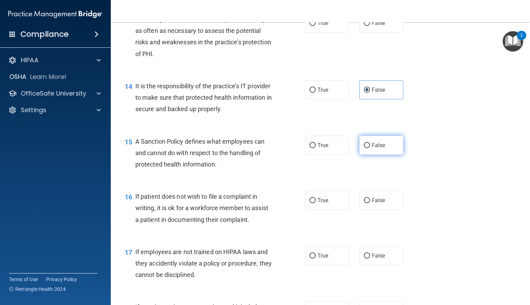
click at [376, 148] on span "False" at bounding box center [378, 145] width 13 height 7
click at [370, 148] on input "False" at bounding box center [367, 145] width 6 height 5
radio input "true"
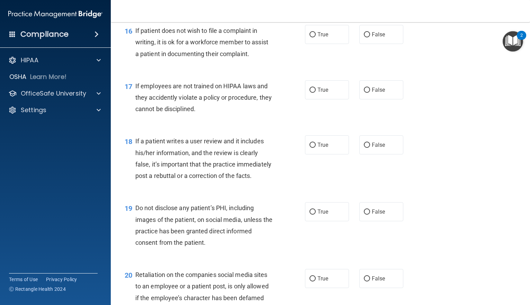
scroll to position [1142, 0]
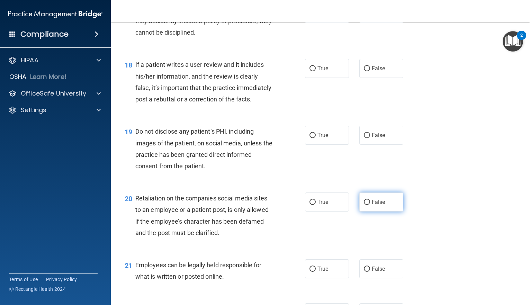
click at [359, 211] on label "False" at bounding box center [381, 201] width 44 height 19
click at [364, 205] on input "False" at bounding box center [367, 202] width 6 height 5
radio input "true"
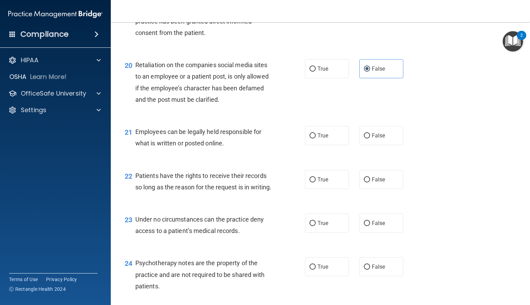
scroll to position [1280, 0]
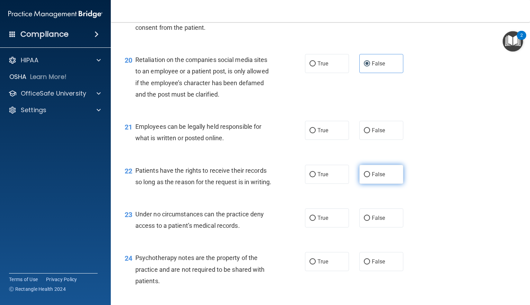
click at [364, 177] on input "False" at bounding box center [367, 174] width 6 height 5
radio input "true"
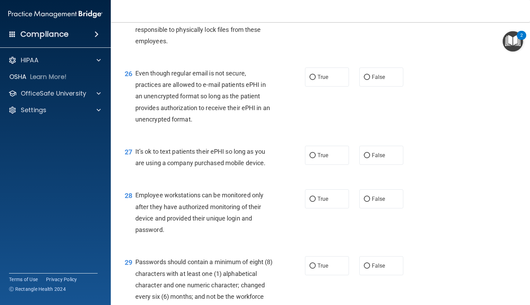
scroll to position [1592, 0]
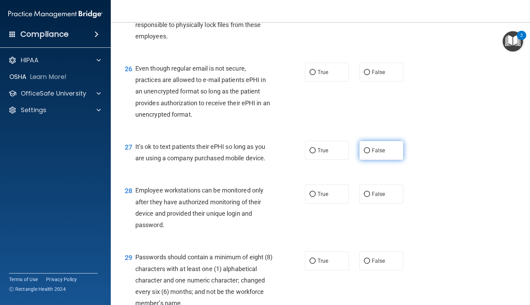
click at [372, 154] on span "False" at bounding box center [378, 150] width 13 height 7
click at [370, 153] on input "False" at bounding box center [367, 150] width 6 height 5
radio input "true"
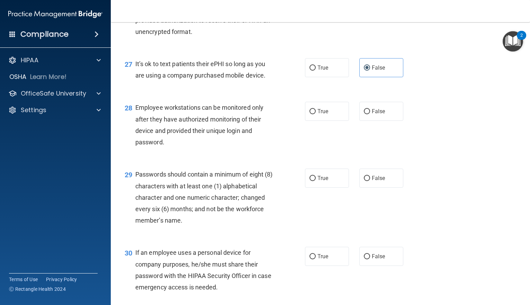
scroll to position [1695, 0]
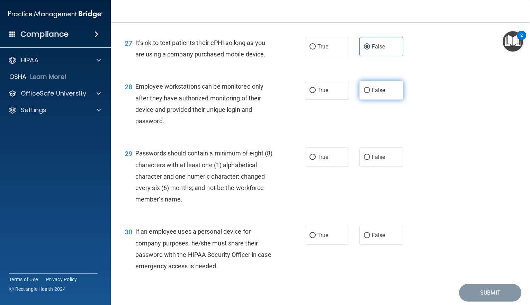
click at [366, 93] on input "False" at bounding box center [367, 90] width 6 height 5
radio input "true"
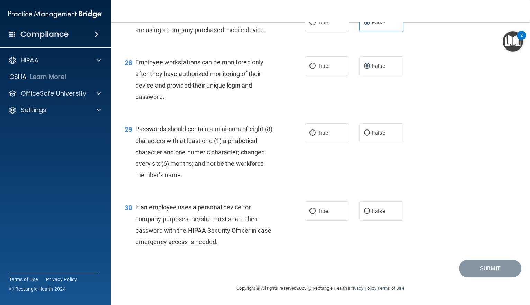
scroll to position [1754, 0]
click at [367, 210] on label "False" at bounding box center [381, 210] width 44 height 19
click at [367, 210] on input "False" at bounding box center [367, 211] width 6 height 5
radio input "true"
click at [312, 130] on label "True" at bounding box center [327, 132] width 44 height 19
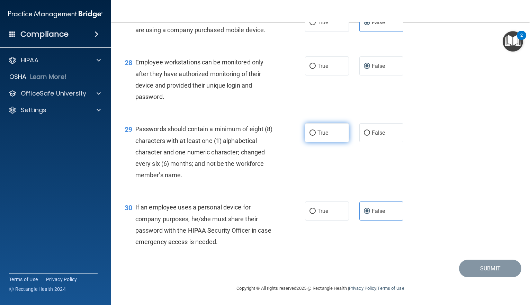
click at [312, 130] on input "True" at bounding box center [312, 132] width 6 height 5
radio input "true"
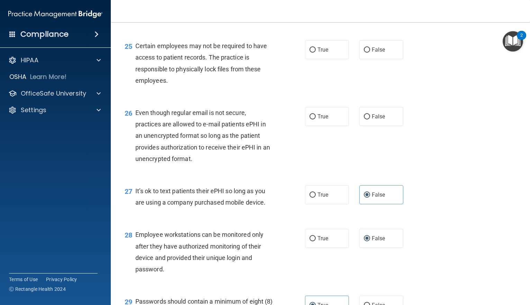
scroll to position [1547, 0]
click at [317, 120] on span "True" at bounding box center [322, 117] width 11 height 7
click at [316, 120] on input "True" at bounding box center [312, 117] width 6 height 5
radio input "true"
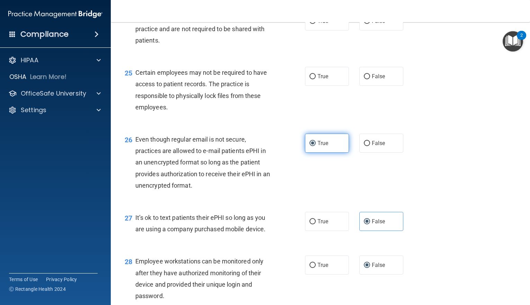
scroll to position [1477, 0]
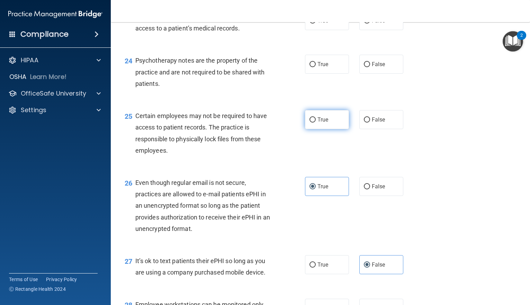
click at [321, 129] on label "True" at bounding box center [327, 119] width 44 height 19
click at [316, 122] on input "True" at bounding box center [312, 119] width 6 height 5
radio input "true"
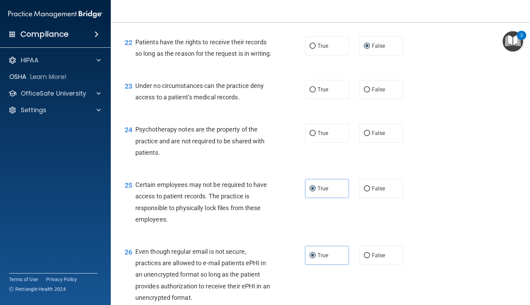
scroll to position [1408, 0]
click at [319, 137] on span "True" at bounding box center [322, 133] width 11 height 7
click at [316, 136] on input "True" at bounding box center [312, 133] width 6 height 5
radio input "true"
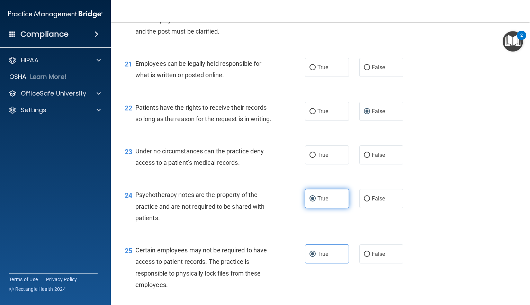
scroll to position [1339, 0]
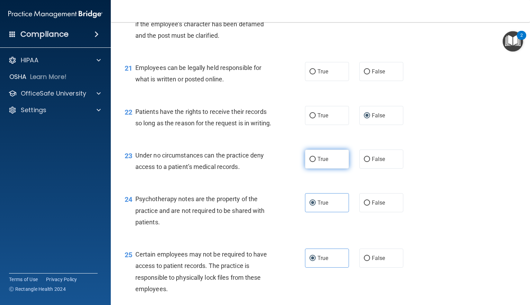
click at [331, 169] on label "True" at bounding box center [327, 158] width 44 height 19
click at [316, 162] on input "True" at bounding box center [312, 159] width 6 height 5
radio input "true"
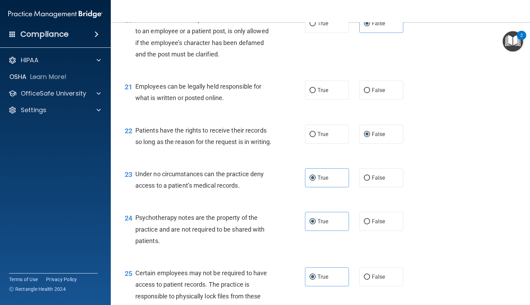
scroll to position [1304, 0]
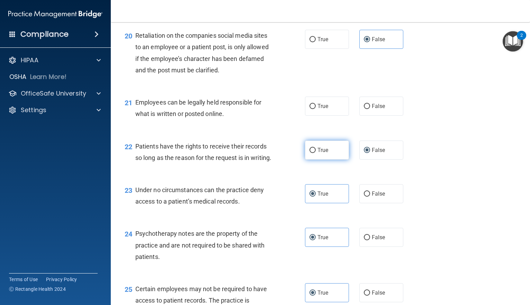
click at [319, 160] on label "True" at bounding box center [327, 149] width 44 height 19
click at [316, 153] on input "True" at bounding box center [312, 150] width 6 height 5
radio input "true"
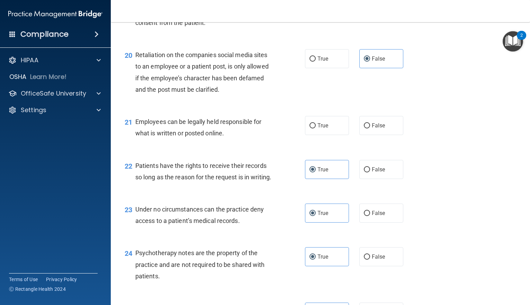
scroll to position [1270, 0]
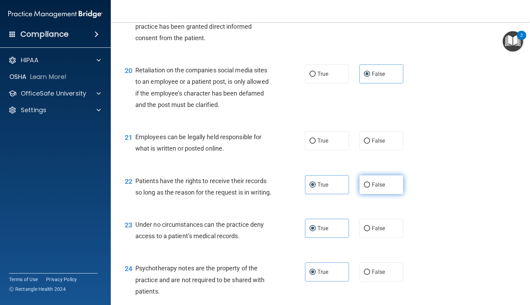
click at [375, 194] on label "False" at bounding box center [381, 184] width 44 height 19
click at [370, 188] on input "False" at bounding box center [367, 184] width 6 height 5
radio input "true"
radio input "false"
click at [321, 144] on span "True" at bounding box center [322, 140] width 11 height 7
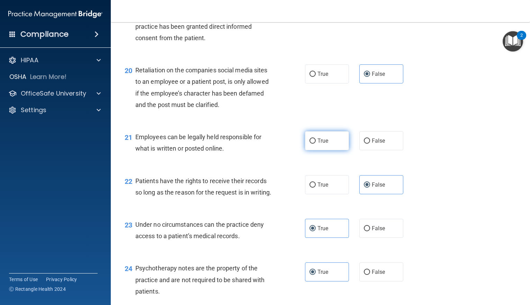
click at [316, 144] on input "True" at bounding box center [312, 140] width 6 height 5
radio input "true"
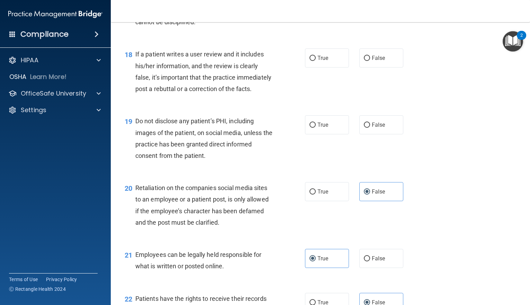
scroll to position [1131, 0]
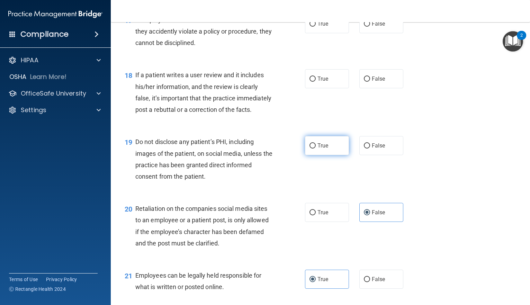
click at [321, 155] on label "True" at bounding box center [327, 145] width 44 height 19
click at [316, 148] on input "True" at bounding box center [312, 145] width 6 height 5
radio input "true"
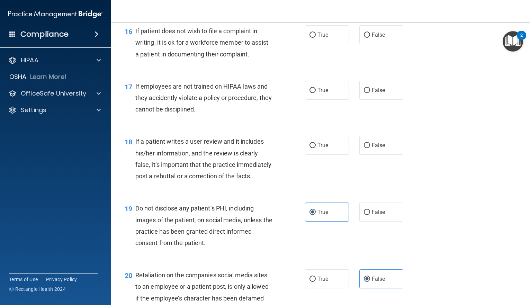
scroll to position [1062, 0]
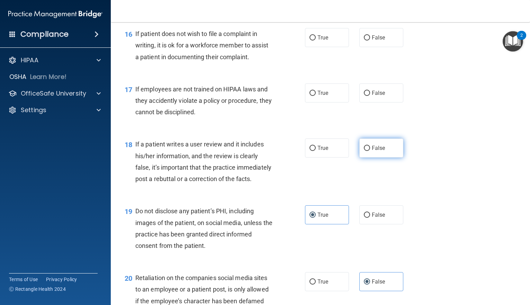
click at [364, 151] on input "False" at bounding box center [367, 148] width 6 height 5
radio input "true"
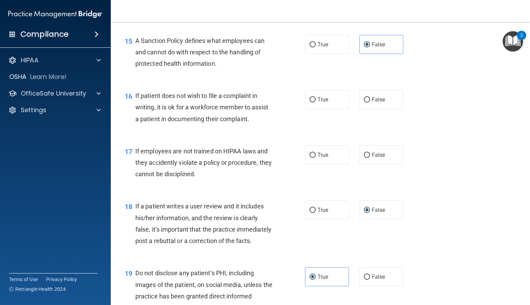
scroll to position [993, 0]
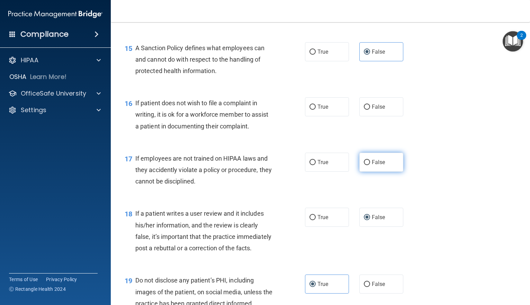
click at [366, 165] on input "False" at bounding box center [367, 162] width 6 height 5
radio input "true"
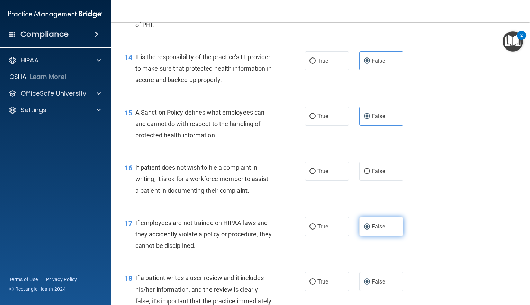
scroll to position [924, 0]
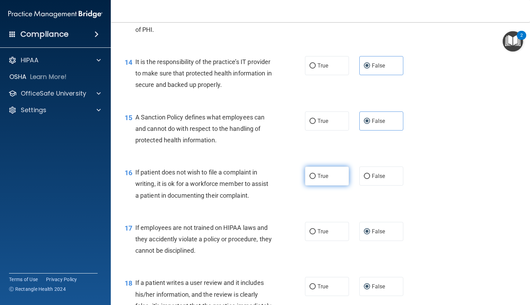
click at [325, 185] on label "True" at bounding box center [327, 175] width 44 height 19
click at [316, 179] on input "True" at bounding box center [312, 176] width 6 height 5
radio input "true"
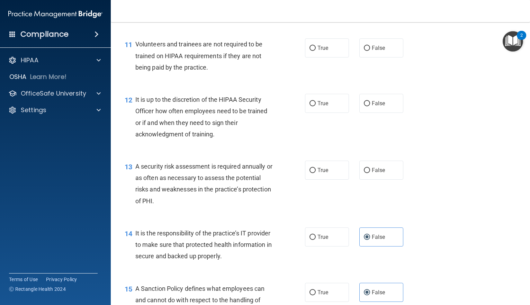
scroll to position [751, 0]
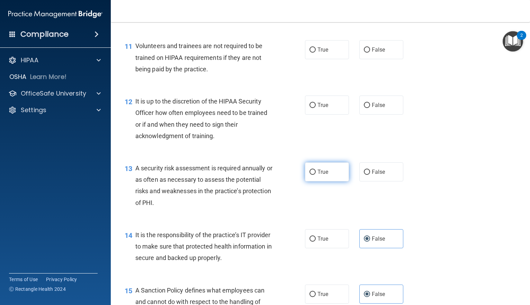
click at [326, 181] on label "True" at bounding box center [327, 171] width 44 height 19
click at [316, 175] on input "True" at bounding box center [312, 172] width 6 height 5
radio input "true"
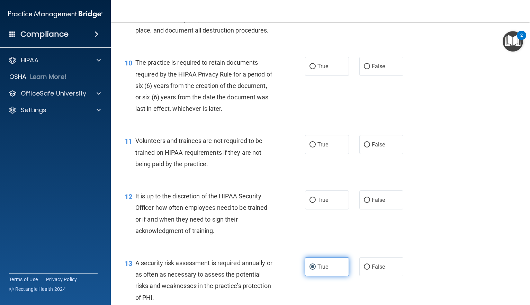
scroll to position [647, 0]
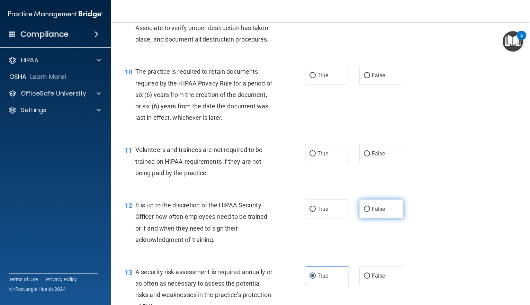
click at [361, 218] on label "False" at bounding box center [381, 208] width 44 height 19
click at [364, 212] on input "False" at bounding box center [367, 209] width 6 height 5
radio input "true"
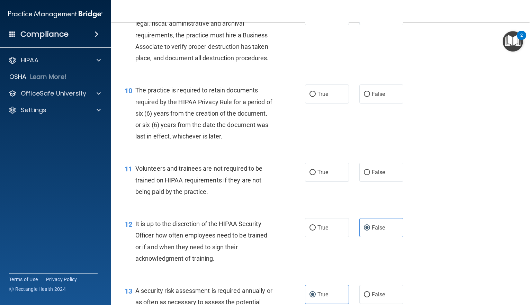
scroll to position [612, 0]
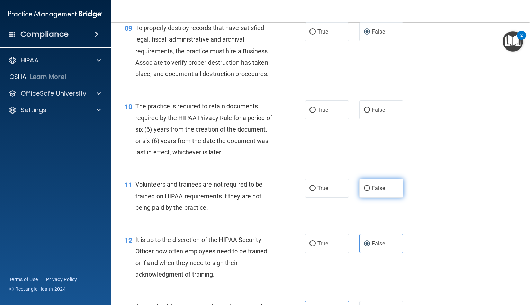
click at [379, 198] on label "False" at bounding box center [381, 188] width 44 height 19
click at [370, 191] on input "False" at bounding box center [367, 188] width 6 height 5
radio input "true"
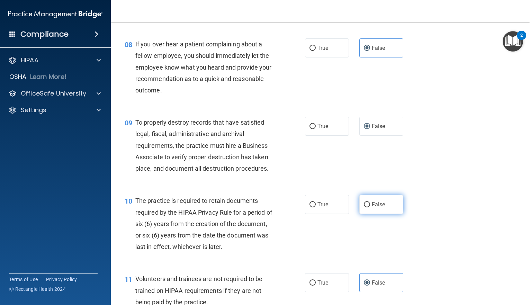
scroll to position [509, 0]
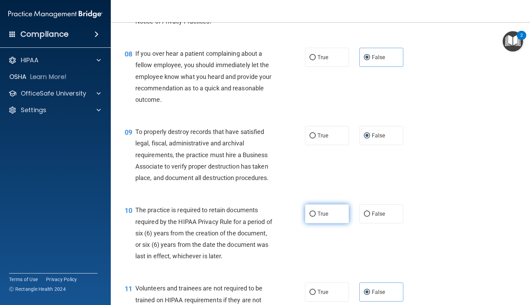
click at [315, 223] on label "True" at bounding box center [327, 213] width 44 height 19
click at [315, 217] on input "True" at bounding box center [312, 213] width 6 height 5
radio input "true"
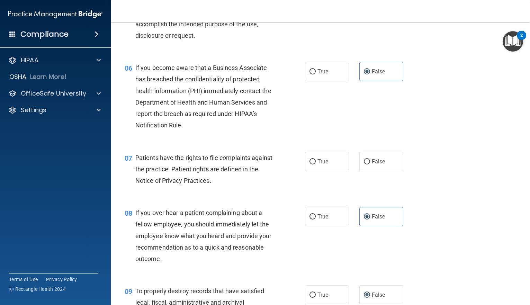
scroll to position [336, 0]
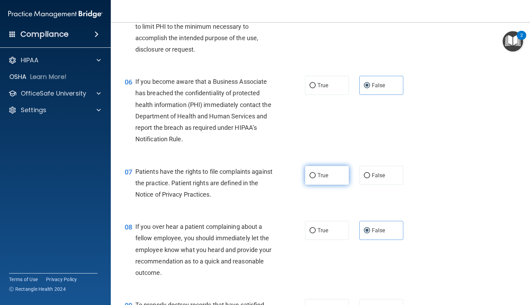
click at [334, 185] on label "True" at bounding box center [327, 175] width 44 height 19
click at [316, 178] on input "True" at bounding box center [312, 175] width 6 height 5
radio input "true"
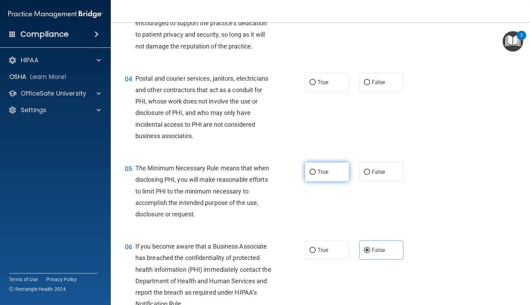
scroll to position [163, 0]
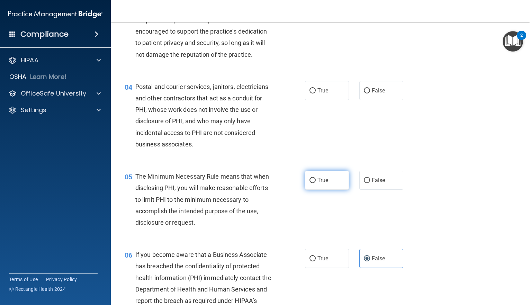
click at [320, 183] on span "True" at bounding box center [322, 180] width 11 height 7
click at [316, 183] on input "True" at bounding box center [312, 180] width 6 height 5
radio input "true"
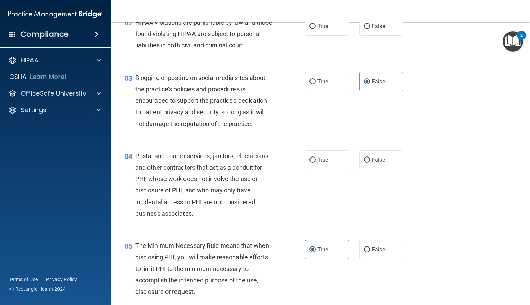
scroll to position [59, 0]
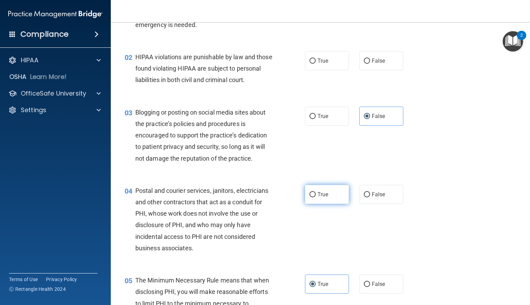
click at [324, 198] on span "True" at bounding box center [322, 194] width 11 height 7
click at [316, 197] on input "True" at bounding box center [312, 194] width 6 height 5
radio input "true"
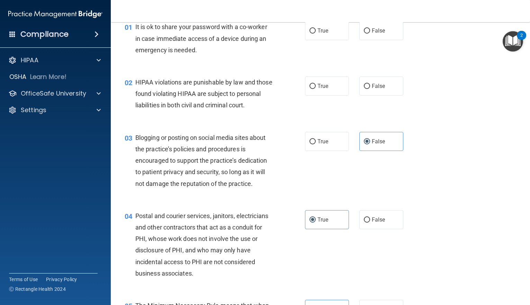
scroll to position [0, 0]
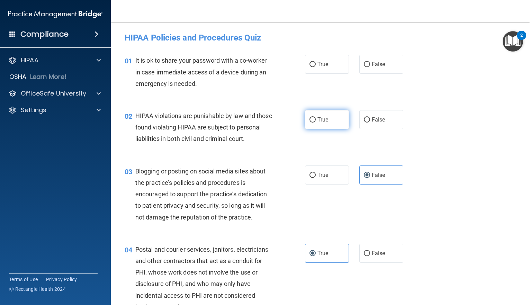
click at [333, 123] on label "True" at bounding box center [327, 119] width 44 height 19
click at [316, 122] on input "True" at bounding box center [312, 119] width 6 height 5
radio input "true"
drag, startPoint x: 362, startPoint y: 60, endPoint x: 367, endPoint y: 70, distance: 12.1
click at [362, 60] on label "False" at bounding box center [381, 64] width 44 height 19
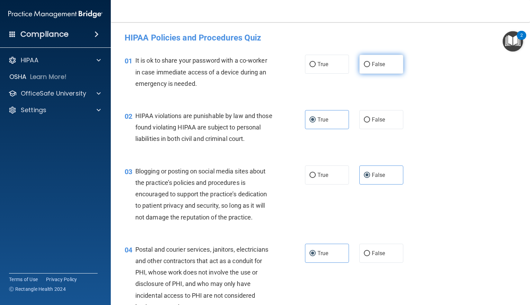
click at [364, 62] on input "False" at bounding box center [367, 64] width 6 height 5
radio input "true"
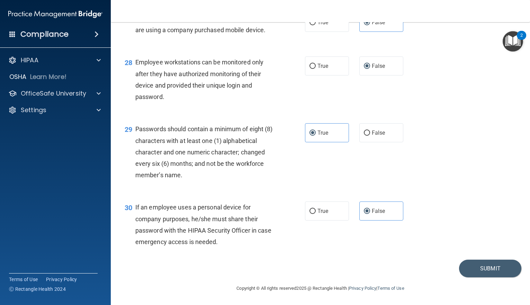
scroll to position [1754, 0]
click at [466, 264] on button "Submit" at bounding box center [490, 268] width 62 height 18
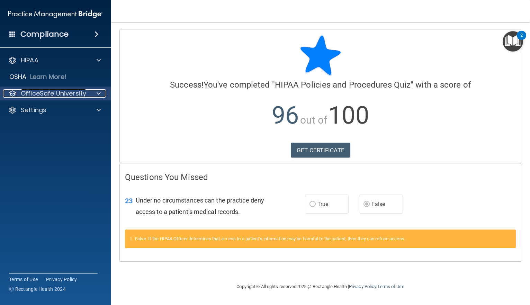
click at [100, 90] on span at bounding box center [99, 93] width 4 height 8
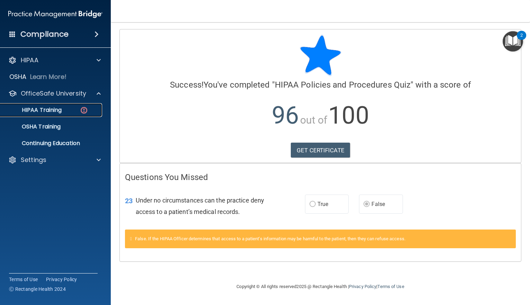
click at [64, 108] on div "HIPAA Training" at bounding box center [51, 110] width 94 height 7
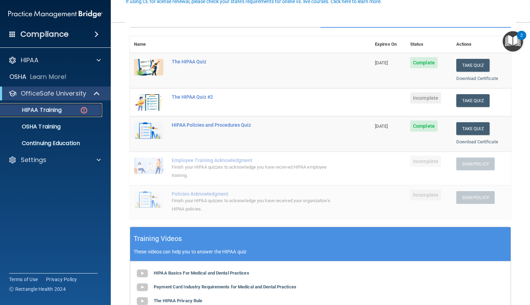
scroll to position [69, 0]
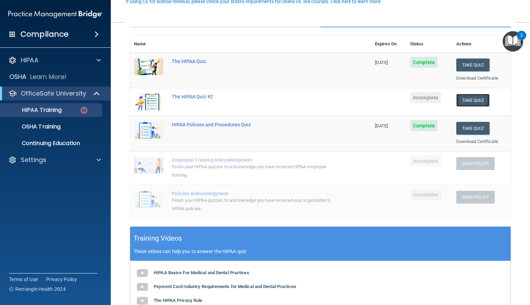
click at [470, 99] on button "Take Quiz" at bounding box center [472, 100] width 33 height 13
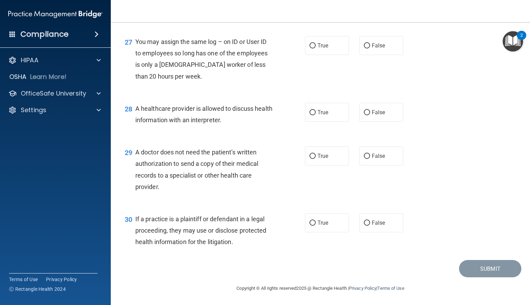
scroll to position [1616, 0]
click at [372, 222] on span "False" at bounding box center [378, 222] width 13 height 7
click at [370, 222] on input "False" at bounding box center [367, 222] width 6 height 5
radio input "true"
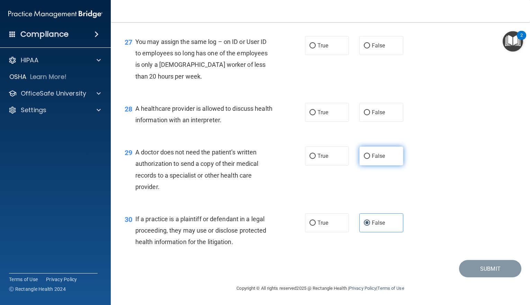
click at [378, 159] on span "False" at bounding box center [378, 156] width 13 height 7
click at [370, 159] on input "False" at bounding box center [367, 156] width 6 height 5
radio input "true"
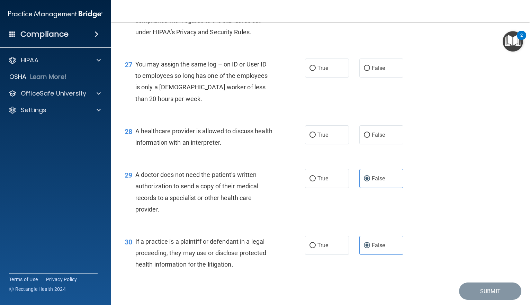
scroll to position [1547, 0]
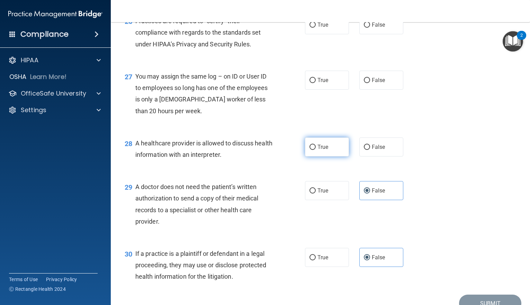
click at [333, 156] on label "True" at bounding box center [327, 146] width 44 height 19
click at [316, 150] on input "True" at bounding box center [312, 147] width 6 height 5
radio input "true"
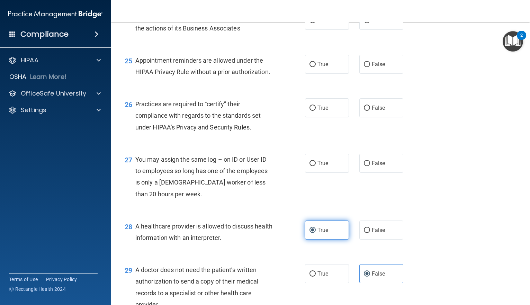
scroll to position [1443, 0]
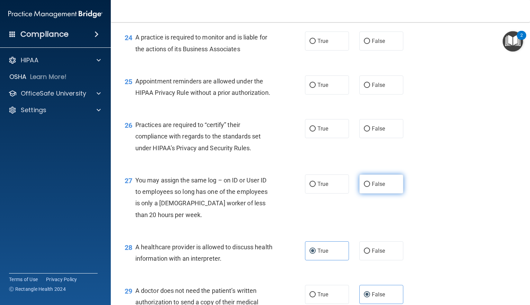
click at [374, 193] on label "False" at bounding box center [381, 183] width 44 height 19
click at [370, 187] on input "False" at bounding box center [367, 184] width 6 height 5
radio input "true"
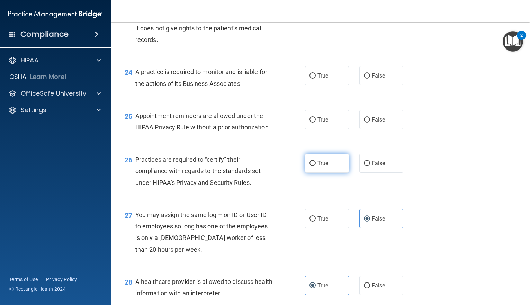
click at [325, 166] on span "True" at bounding box center [322, 163] width 11 height 7
click at [316, 166] on input "True" at bounding box center [312, 163] width 6 height 5
radio input "true"
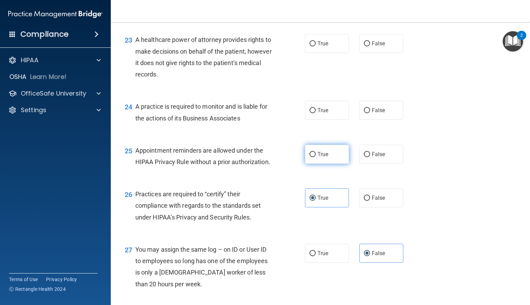
click at [318, 157] on span "True" at bounding box center [322, 154] width 11 height 7
click at [316, 157] on input "True" at bounding box center [312, 154] width 6 height 5
radio input "true"
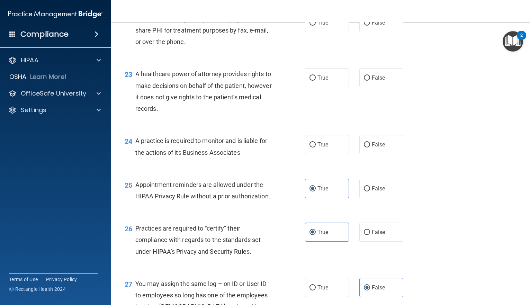
scroll to position [1339, 0]
click at [329, 154] on label "True" at bounding box center [327, 144] width 44 height 19
click at [316, 148] on input "True" at bounding box center [312, 145] width 6 height 5
radio input "true"
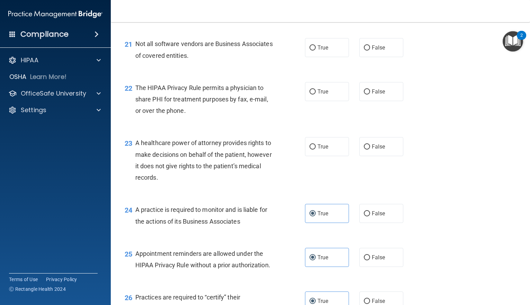
scroll to position [1270, 0]
click at [320, 151] on span "True" at bounding box center [322, 147] width 11 height 7
click at [316, 150] on input "True" at bounding box center [312, 147] width 6 height 5
radio input "true"
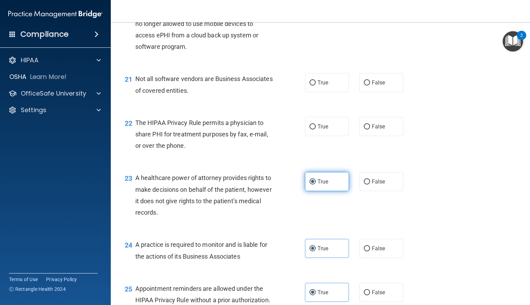
scroll to position [1236, 0]
click at [313, 136] on label "True" at bounding box center [327, 126] width 44 height 19
click at [313, 130] on input "True" at bounding box center [312, 127] width 6 height 5
radio input "true"
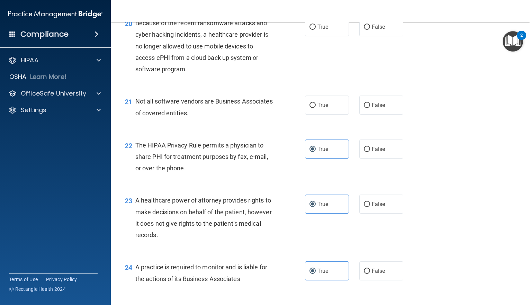
scroll to position [1201, 0]
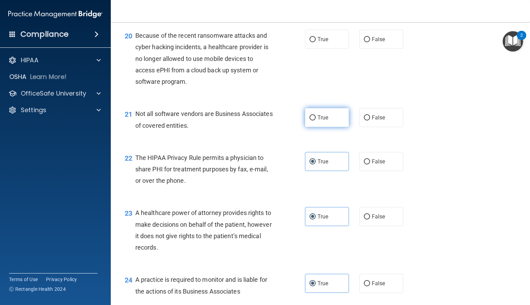
click at [318, 121] on span "True" at bounding box center [322, 117] width 11 height 7
click at [316, 120] on input "True" at bounding box center [312, 117] width 6 height 5
radio input "true"
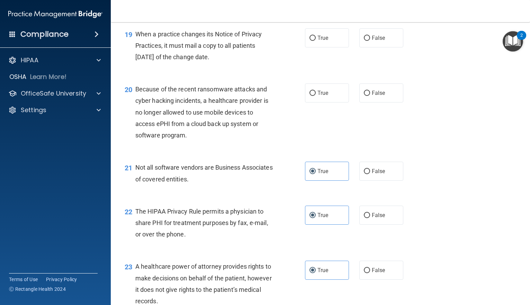
scroll to position [1132, 0]
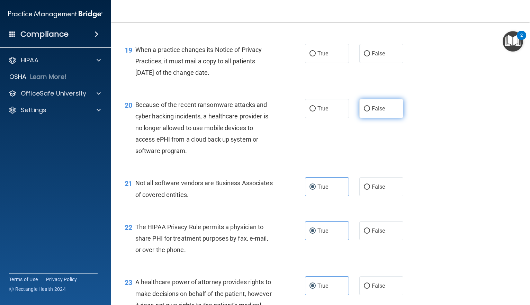
click at [365, 118] on label "False" at bounding box center [381, 108] width 44 height 19
click at [365, 111] on input "False" at bounding box center [367, 108] width 6 height 5
radio input "true"
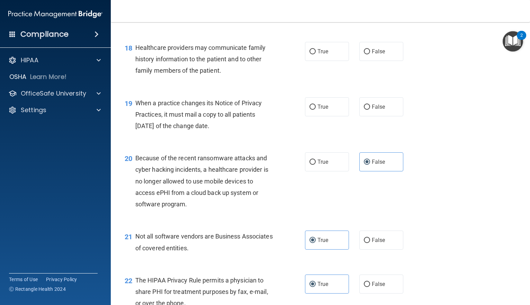
scroll to position [1063, 0]
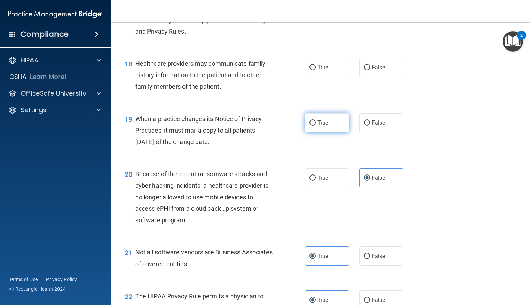
click at [310, 126] on input "True" at bounding box center [312, 122] width 6 height 5
radio input "true"
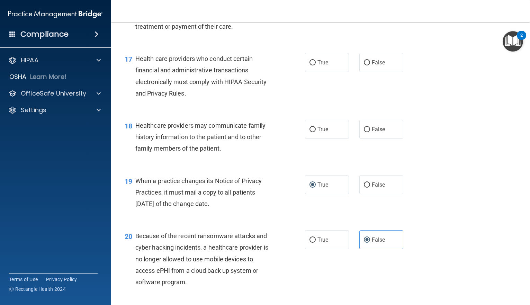
scroll to position [993, 0]
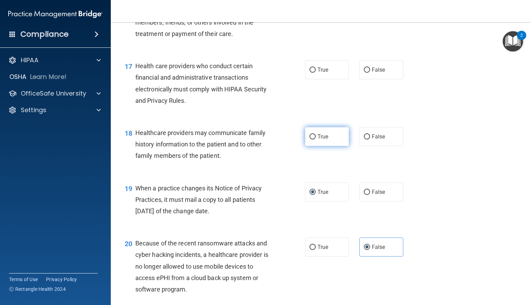
click at [327, 146] on label "True" at bounding box center [327, 136] width 44 height 19
click at [316, 139] on input "True" at bounding box center [312, 136] width 6 height 5
radio input "true"
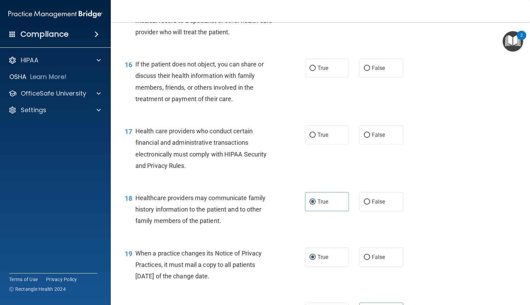
scroll to position [924, 0]
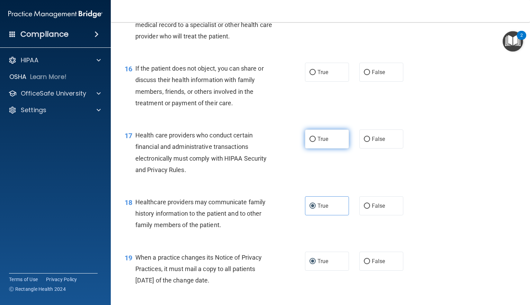
click at [326, 148] on label "True" at bounding box center [327, 138] width 44 height 19
click at [316, 142] on input "True" at bounding box center [312, 139] width 6 height 5
radio input "true"
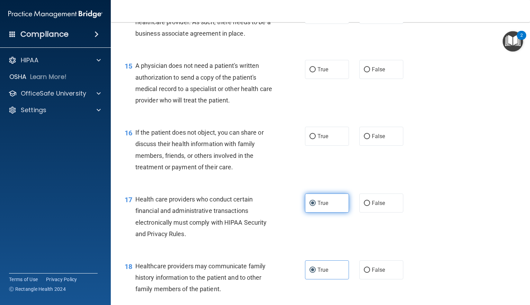
scroll to position [855, 0]
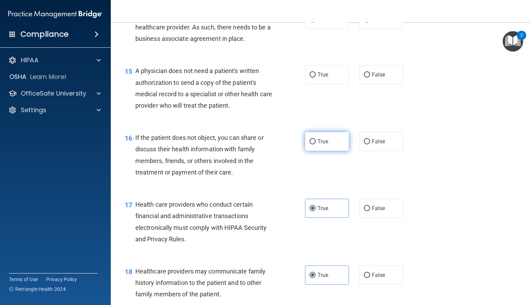
click at [309, 151] on label "True" at bounding box center [327, 141] width 44 height 19
click at [309, 144] on input "True" at bounding box center [312, 141] width 6 height 5
radio input "true"
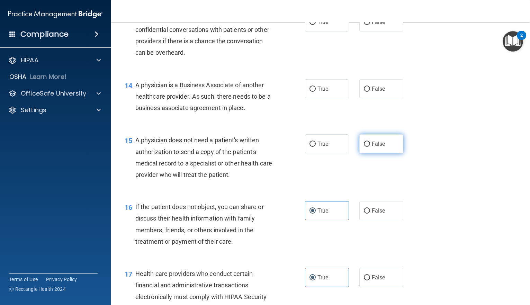
click at [364, 147] on input "False" at bounding box center [367, 144] width 6 height 5
radio input "true"
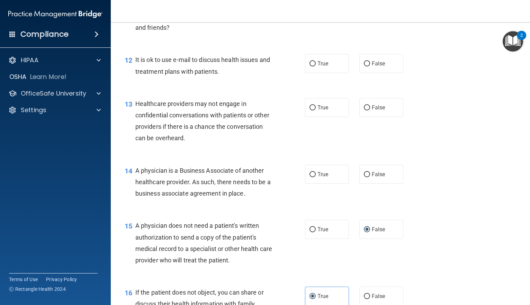
scroll to position [682, 0]
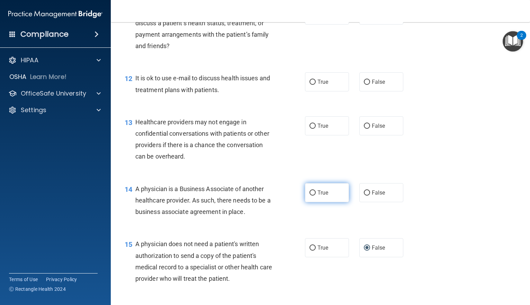
click at [328, 202] on label "True" at bounding box center [327, 192] width 44 height 19
click at [316, 195] on input "True" at bounding box center [312, 192] width 6 height 5
radio input "true"
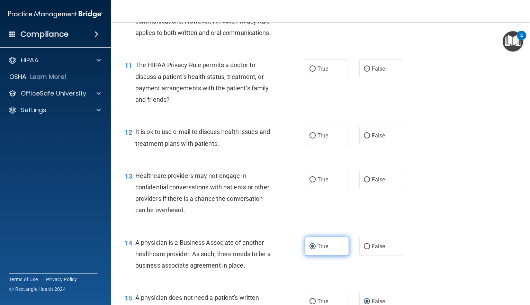
scroll to position [613, 0]
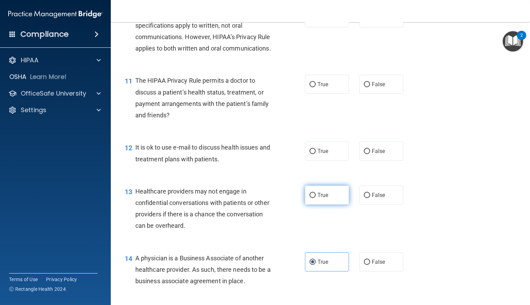
click at [328, 204] on label "True" at bounding box center [327, 194] width 44 height 19
click at [316, 198] on input "True" at bounding box center [312, 195] width 6 height 5
radio input "true"
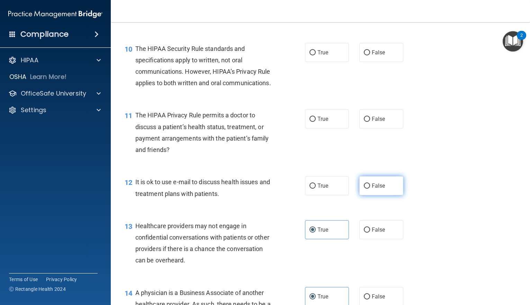
click at [378, 189] on span "False" at bounding box center [378, 185] width 13 height 7
click at [370, 189] on input "False" at bounding box center [367, 185] width 6 height 5
radio input "true"
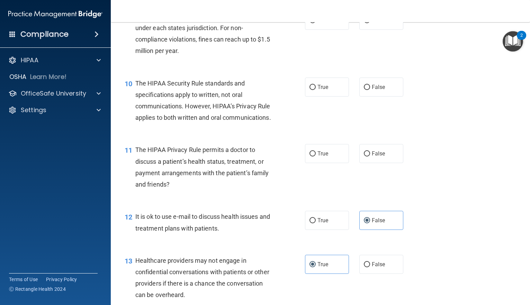
scroll to position [509, 0]
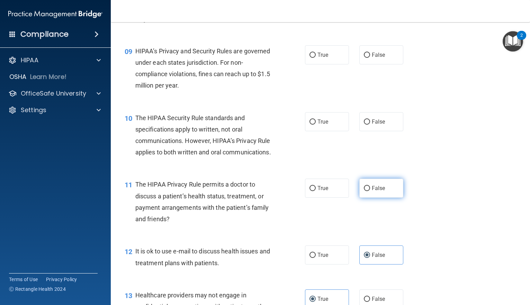
click at [378, 191] on span "False" at bounding box center [378, 188] width 13 height 7
click at [370, 191] on input "False" at bounding box center [367, 188] width 6 height 5
radio input "true"
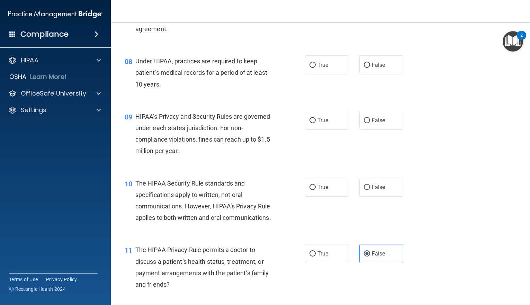
scroll to position [440, 0]
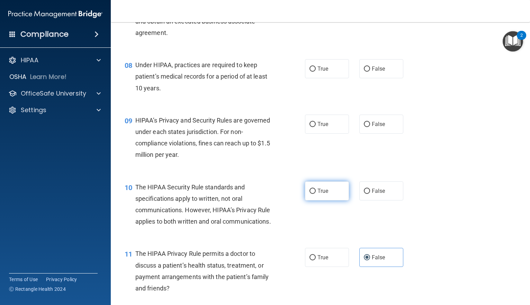
click at [312, 198] on label "True" at bounding box center [327, 190] width 44 height 19
click at [312, 194] on input "True" at bounding box center [312, 191] width 6 height 5
radio input "true"
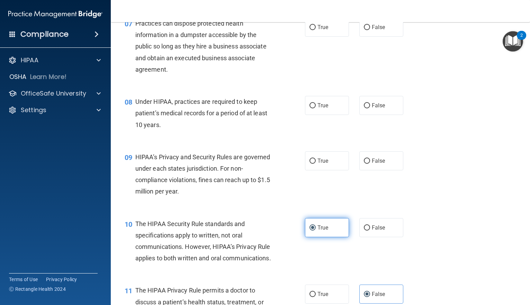
scroll to position [371, 0]
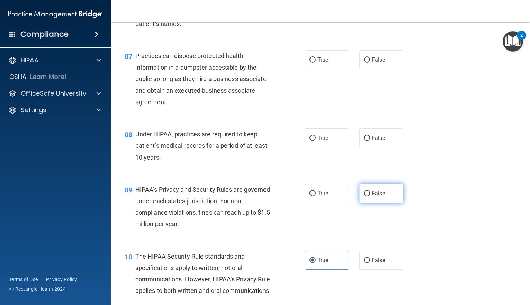
click at [364, 196] on input "False" at bounding box center [367, 193] width 6 height 5
radio input "true"
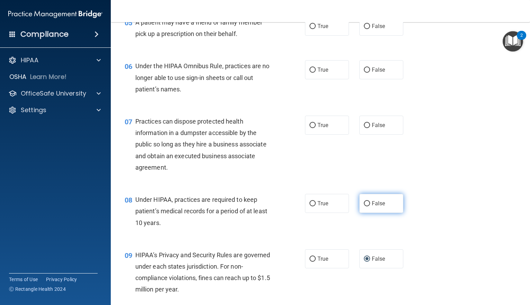
scroll to position [301, 0]
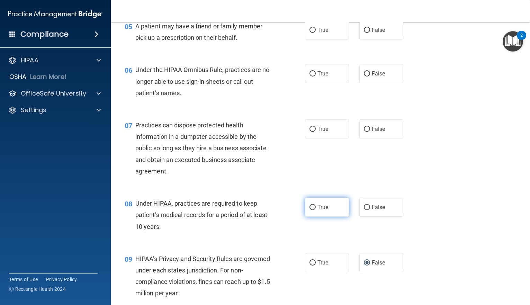
click at [325, 210] on span "True" at bounding box center [322, 207] width 11 height 7
click at [316, 210] on input "True" at bounding box center [312, 207] width 6 height 5
radio input "true"
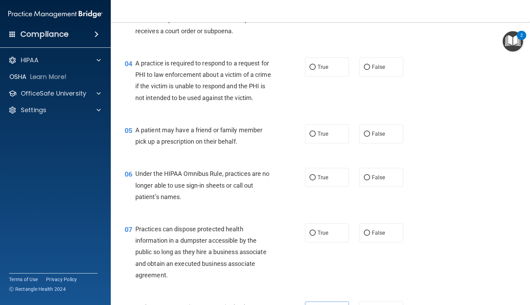
scroll to position [232, 0]
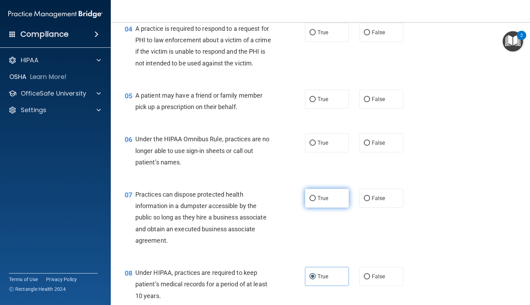
click at [328, 208] on label "True" at bounding box center [327, 198] width 44 height 19
click at [316, 201] on input "True" at bounding box center [312, 198] width 6 height 5
radio input "true"
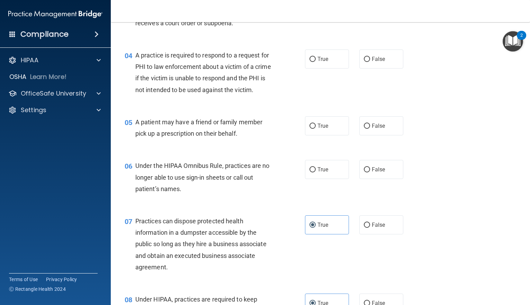
scroll to position [163, 0]
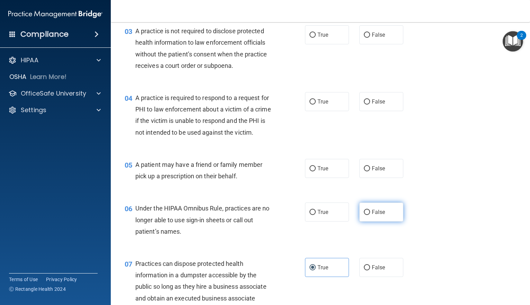
click at [374, 221] on label "False" at bounding box center [381, 211] width 44 height 19
click at [370, 215] on input "False" at bounding box center [367, 212] width 6 height 5
radio input "true"
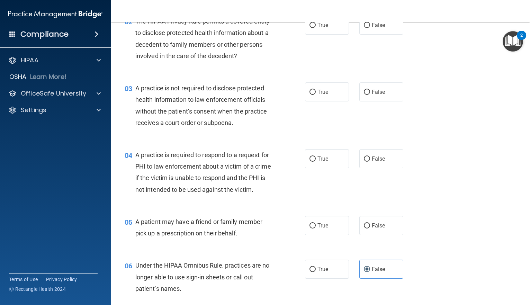
scroll to position [94, 0]
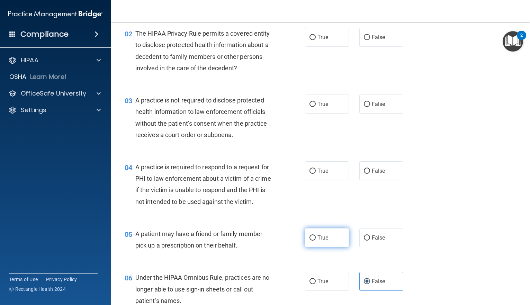
click at [329, 247] on label "True" at bounding box center [327, 237] width 44 height 19
click at [316, 240] on input "True" at bounding box center [312, 237] width 6 height 5
radio input "true"
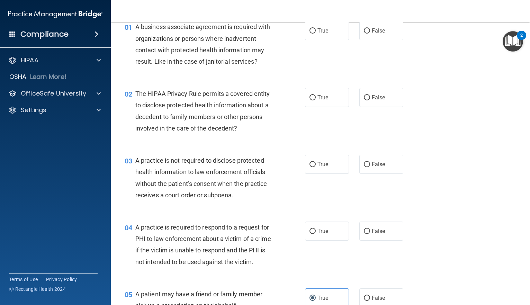
scroll to position [25, 0]
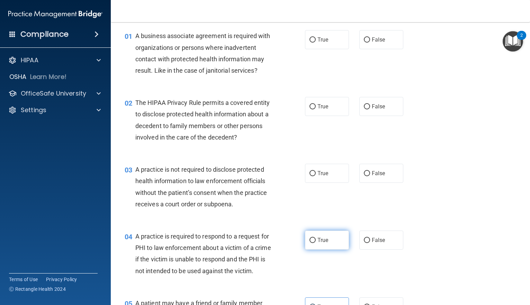
click at [320, 244] on label "True" at bounding box center [327, 239] width 44 height 19
click at [316, 243] on input "True" at bounding box center [312, 240] width 6 height 5
radio input "true"
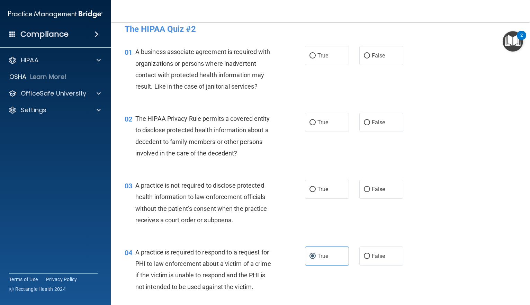
scroll to position [0, 0]
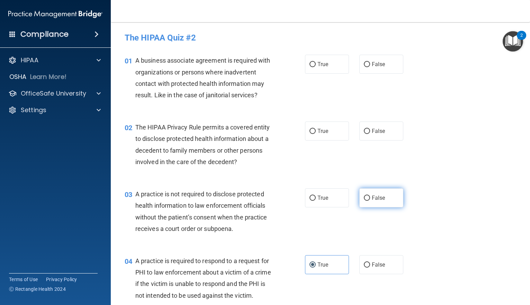
click at [379, 198] on span "False" at bounding box center [378, 197] width 13 height 7
click at [370, 198] on input "False" at bounding box center [367, 197] width 6 height 5
radio input "true"
click at [326, 137] on label "True" at bounding box center [327, 130] width 44 height 19
click at [316, 134] on input "True" at bounding box center [312, 131] width 6 height 5
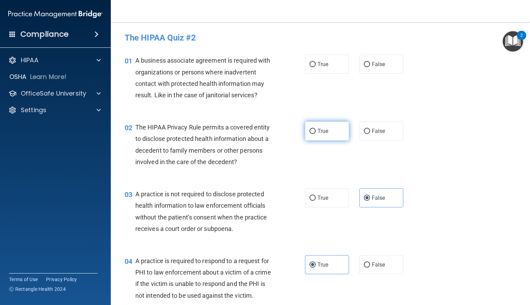
radio input "true"
click at [321, 65] on span "True" at bounding box center [322, 64] width 11 height 7
click at [316, 65] on input "True" at bounding box center [312, 64] width 6 height 5
radio input "true"
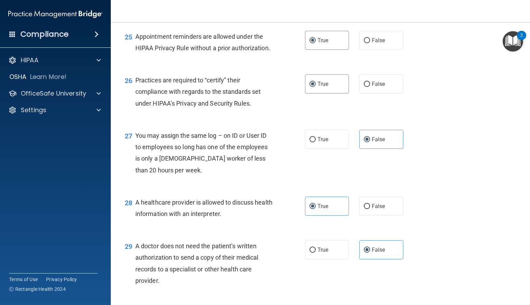
scroll to position [1616, 0]
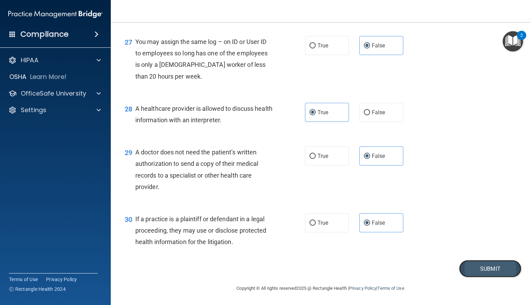
click at [472, 270] on button "Submit" at bounding box center [490, 269] width 62 height 18
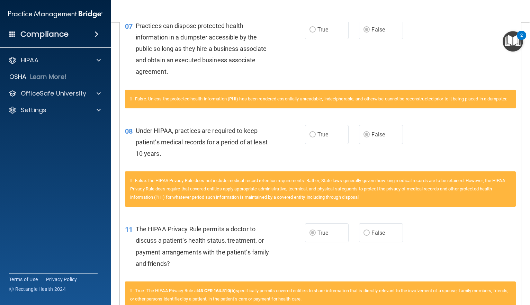
scroll to position [277, 0]
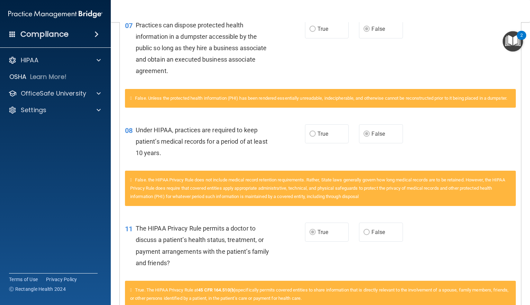
drag, startPoint x: 308, startPoint y: 248, endPoint x: 299, endPoint y: 232, distance: 19.1
click at [299, 232] on div "11 The HIPAA Privacy Rule permits a doctor to discuss a patient’s health status…" at bounding box center [215, 246] width 201 height 49
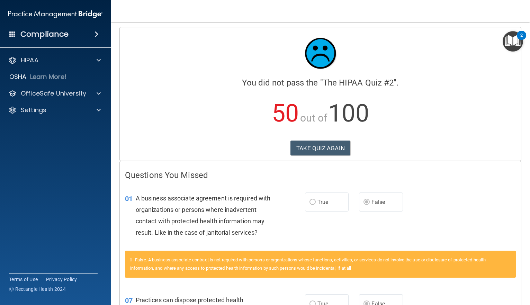
scroll to position [0, 0]
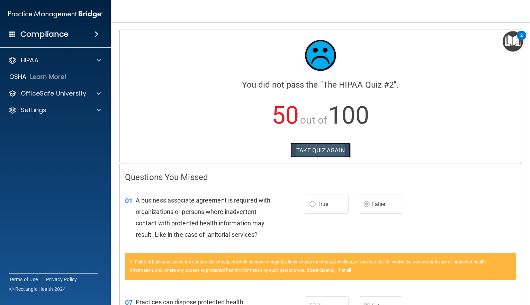
click at [330, 150] on button "TAKE QUIZ AGAIN" at bounding box center [320, 150] width 60 height 15
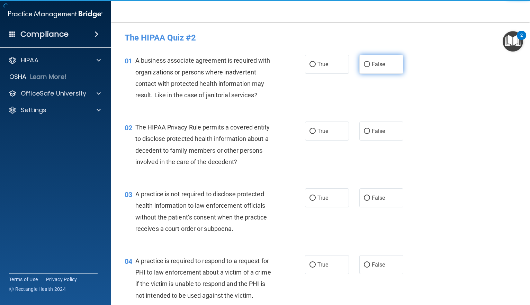
click at [376, 65] on span "False" at bounding box center [378, 64] width 13 height 7
click at [370, 65] on input "False" at bounding box center [367, 64] width 6 height 5
radio input "true"
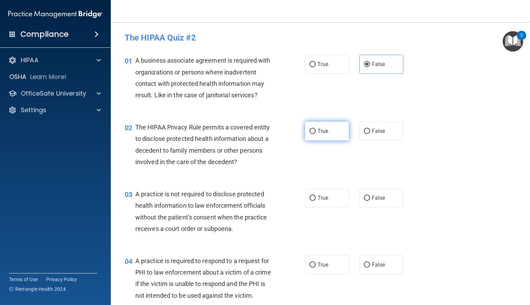
click at [313, 132] on label "True" at bounding box center [327, 130] width 44 height 19
click at [313, 132] on input "True" at bounding box center [312, 131] width 6 height 5
radio input "true"
click at [377, 204] on label "False" at bounding box center [381, 197] width 44 height 19
click at [370, 201] on input "False" at bounding box center [367, 197] width 6 height 5
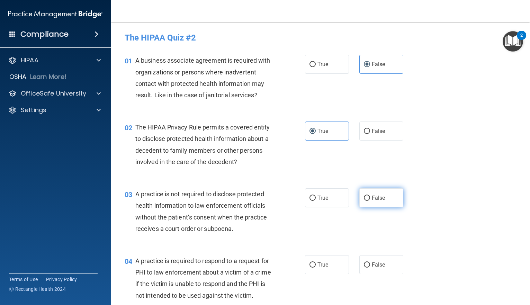
radio input "true"
click at [328, 267] on label "True" at bounding box center [327, 264] width 44 height 19
click at [316, 267] on input "True" at bounding box center [312, 264] width 6 height 5
radio input "true"
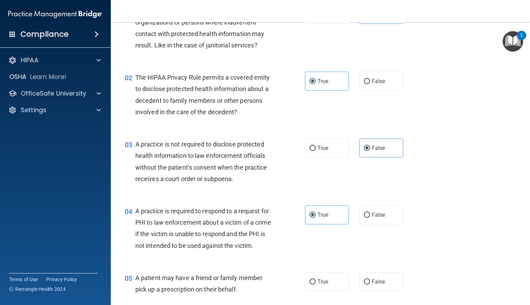
scroll to position [104, 0]
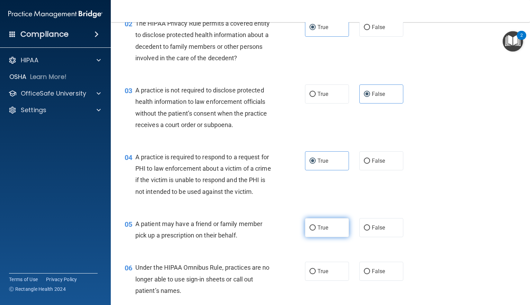
click at [329, 237] on label "True" at bounding box center [327, 227] width 44 height 19
click at [316, 230] on input "True" at bounding box center [312, 227] width 6 height 5
radio input "true"
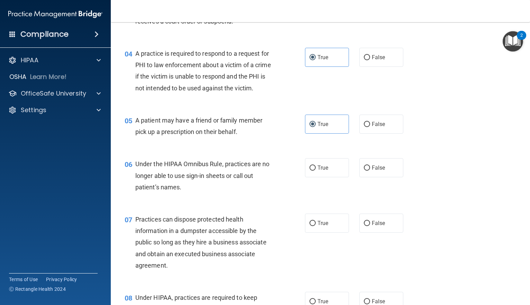
scroll to position [208, 0]
click at [374, 177] on label "False" at bounding box center [381, 167] width 44 height 19
click at [370, 170] on input "False" at bounding box center [367, 167] width 6 height 5
radio input "true"
click at [377, 230] on label "False" at bounding box center [381, 222] width 44 height 19
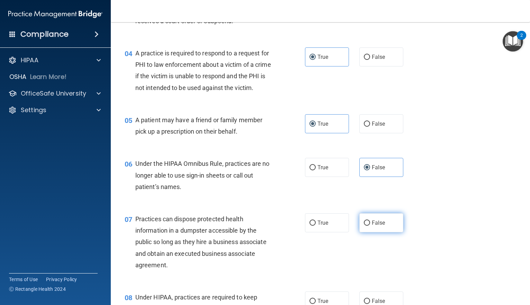
click at [370, 226] on input "False" at bounding box center [367, 222] width 6 height 5
radio input "true"
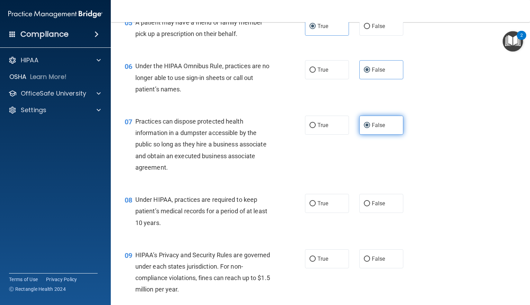
scroll to position [311, 0]
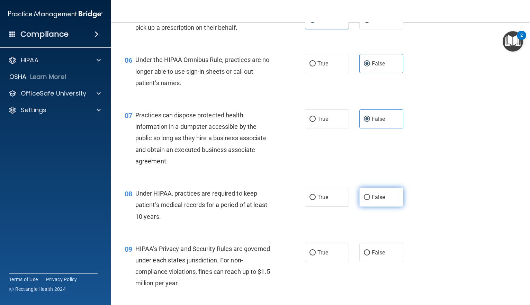
click at [372, 200] on span "False" at bounding box center [378, 197] width 13 height 7
click at [369, 200] on input "False" at bounding box center [367, 197] width 6 height 5
radio input "true"
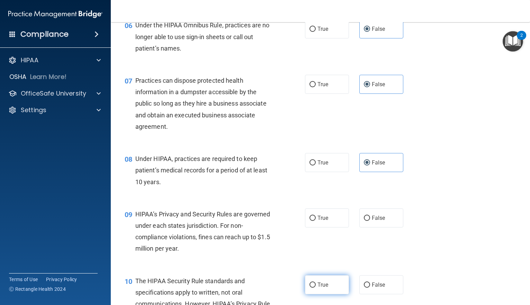
scroll to position [381, 0]
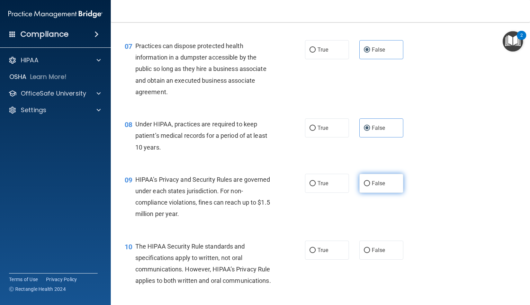
click at [367, 193] on label "False" at bounding box center [381, 183] width 44 height 19
click at [367, 186] on input "False" at bounding box center [367, 183] width 6 height 5
radio input "true"
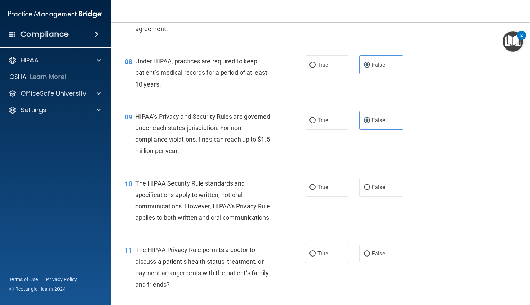
scroll to position [450, 0]
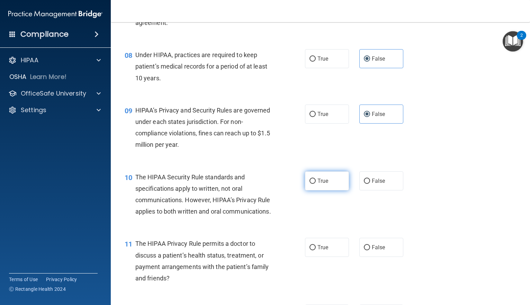
click at [322, 190] on label "True" at bounding box center [327, 180] width 44 height 19
click at [316, 184] on input "True" at bounding box center [312, 181] width 6 height 5
radio input "true"
click at [324, 257] on label "True" at bounding box center [327, 247] width 44 height 19
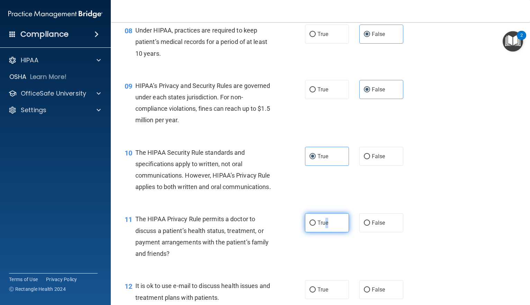
scroll to position [554, 0]
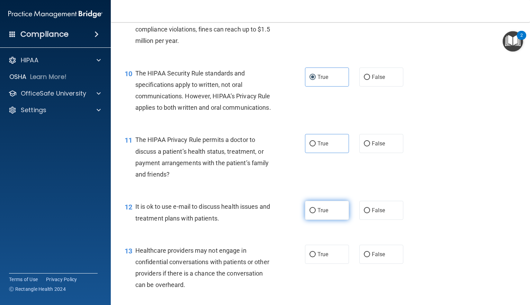
click at [328, 220] on label "True" at bounding box center [327, 210] width 44 height 19
click at [316, 213] on input "True" at bounding box center [312, 210] width 6 height 5
radio input "true"
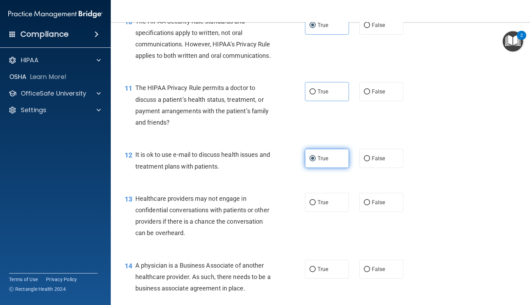
scroll to position [623, 0]
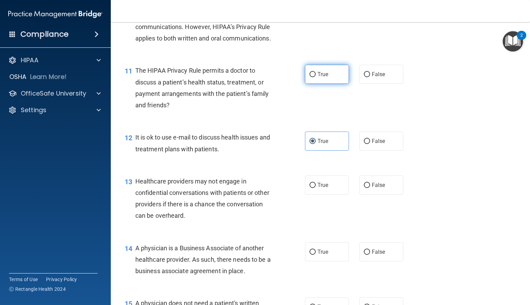
click at [333, 84] on label "True" at bounding box center [327, 74] width 44 height 19
click at [316, 77] on input "True" at bounding box center [312, 74] width 6 height 5
radio input "true"
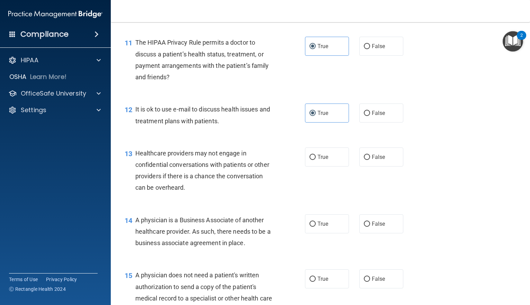
scroll to position [692, 0]
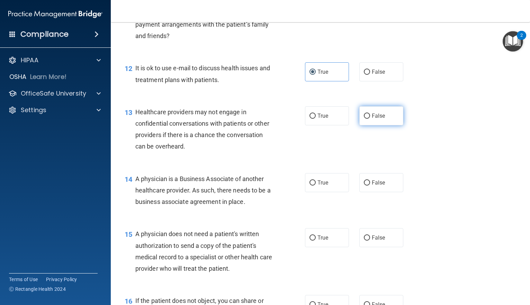
click at [367, 125] on label "False" at bounding box center [381, 115] width 44 height 19
click at [367, 119] on input "False" at bounding box center [367, 115] width 6 height 5
radio input "true"
click at [374, 192] on label "False" at bounding box center [381, 182] width 44 height 19
click at [370, 185] on input "False" at bounding box center [367, 182] width 6 height 5
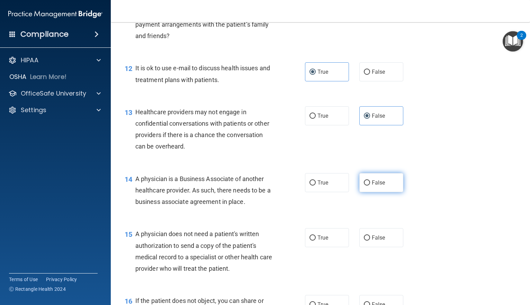
radio input "true"
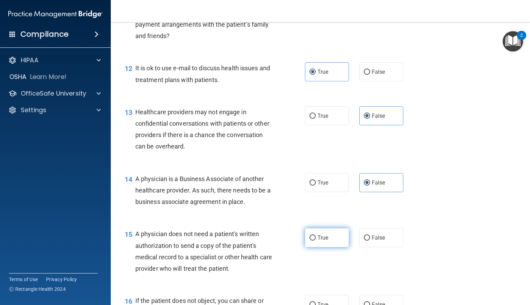
click at [326, 247] on label "True" at bounding box center [327, 237] width 44 height 19
click at [316, 240] on input "True" at bounding box center [312, 237] width 6 height 5
radio input "true"
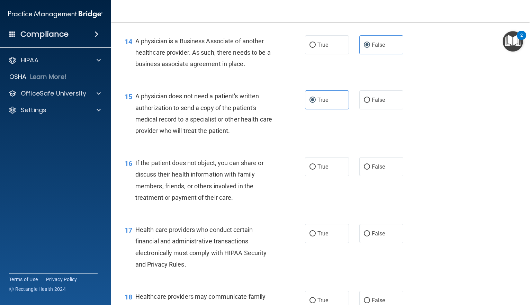
scroll to position [830, 0]
click at [329, 175] on label "True" at bounding box center [327, 165] width 44 height 19
click at [316, 169] on input "True" at bounding box center [312, 166] width 6 height 5
radio input "true"
click at [323, 242] on label "True" at bounding box center [327, 232] width 44 height 19
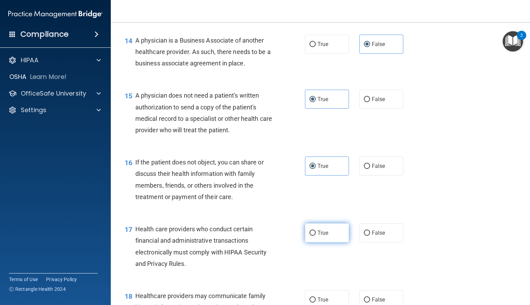
click at [316, 236] on input "True" at bounding box center [312, 232] width 6 height 5
radio input "true"
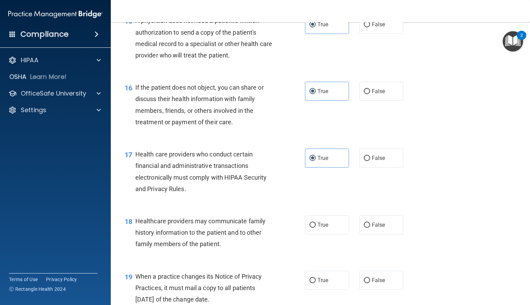
scroll to position [934, 0]
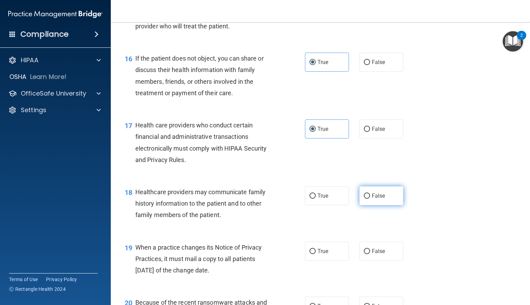
click at [373, 199] on span "False" at bounding box center [378, 195] width 13 height 7
click at [370, 199] on input "False" at bounding box center [367, 195] width 6 height 5
radio input "true"
click at [366, 254] on input "False" at bounding box center [367, 251] width 6 height 5
radio input "true"
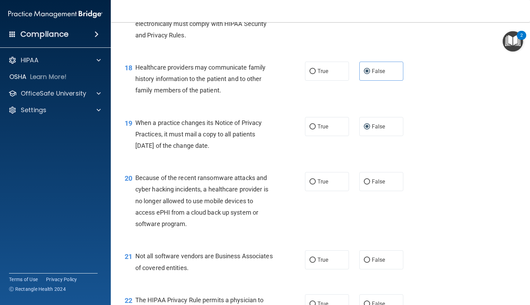
scroll to position [1073, 0]
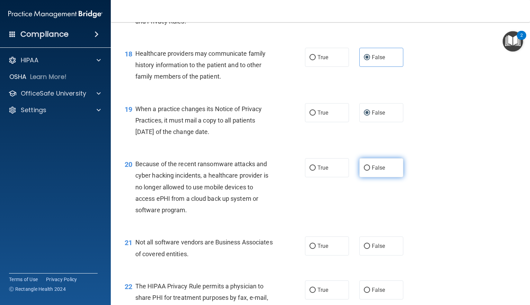
click at [374, 177] on label "False" at bounding box center [381, 167] width 44 height 19
click at [370, 171] on input "False" at bounding box center [367, 167] width 6 height 5
radio input "true"
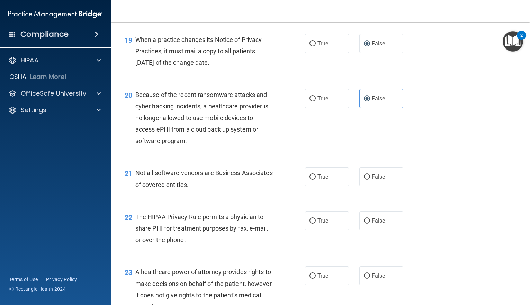
scroll to position [1176, 0]
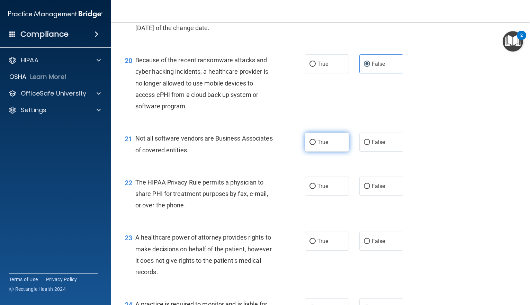
click at [334, 152] on label "True" at bounding box center [327, 142] width 44 height 19
click at [316, 145] on input "True" at bounding box center [312, 142] width 6 height 5
radio input "true"
click at [336, 195] on label "True" at bounding box center [327, 185] width 44 height 19
click at [316, 189] on input "True" at bounding box center [312, 186] width 6 height 5
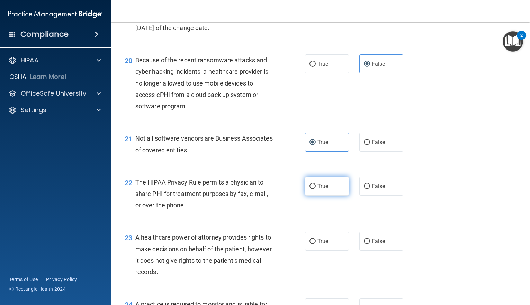
radio input "true"
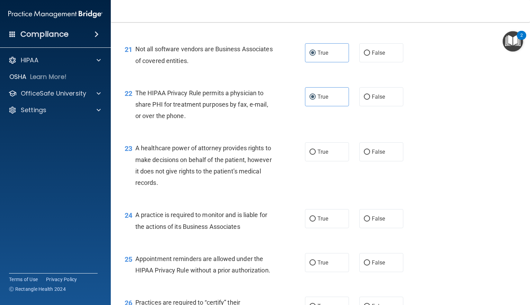
scroll to position [1280, 0]
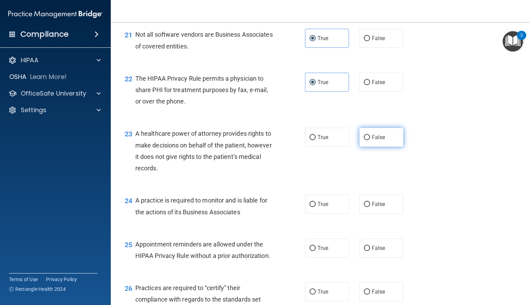
click at [378, 140] on span "False" at bounding box center [378, 137] width 13 height 7
click at [370, 140] on input "False" at bounding box center [367, 137] width 6 height 5
radio input "true"
click at [372, 207] on span "False" at bounding box center [378, 204] width 13 height 7
click at [370, 207] on input "False" at bounding box center [367, 204] width 6 height 5
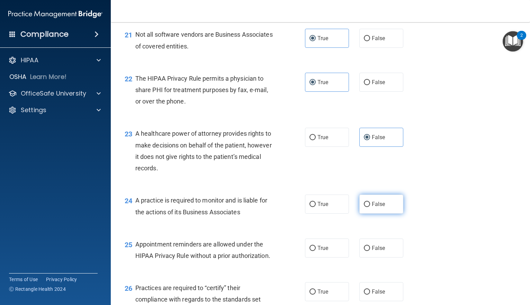
radio input "true"
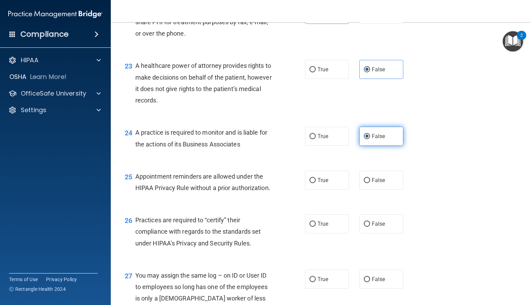
scroll to position [1384, 0]
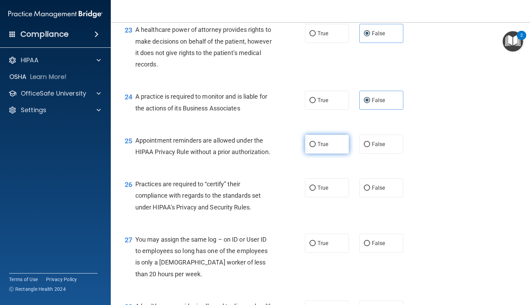
click at [325, 154] on label "True" at bounding box center [327, 144] width 44 height 19
click at [316, 147] on input "True" at bounding box center [312, 144] width 6 height 5
radio input "true"
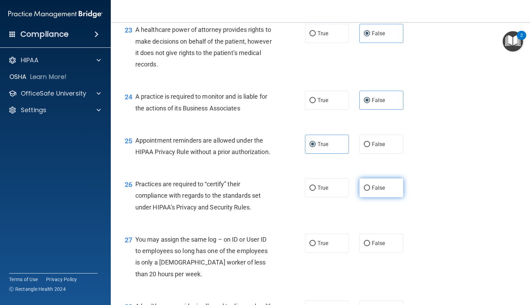
click at [376, 197] on label "False" at bounding box center [381, 187] width 44 height 19
click at [370, 191] on input "False" at bounding box center [367, 187] width 6 height 5
radio input "true"
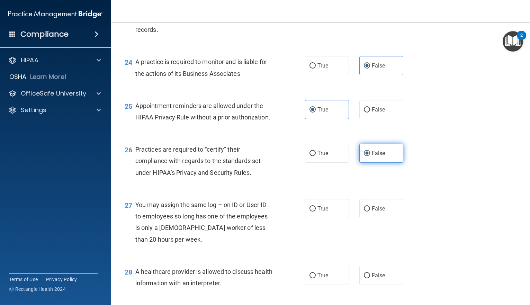
scroll to position [1453, 0]
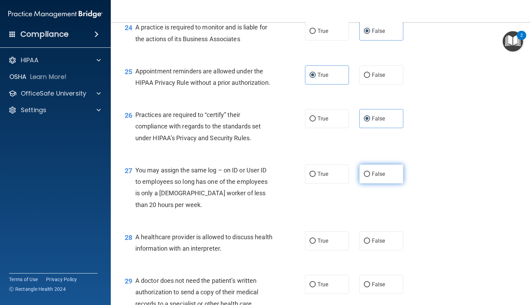
click at [366, 183] on label "False" at bounding box center [381, 173] width 44 height 19
click at [366, 177] on input "False" at bounding box center [367, 174] width 6 height 5
radio input "true"
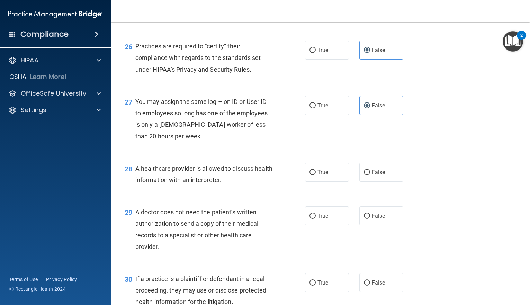
scroll to position [1522, 0]
click at [324, 175] on span "True" at bounding box center [322, 171] width 11 height 7
click at [316, 174] on input "True" at bounding box center [312, 171] width 6 height 5
radio input "true"
drag, startPoint x: 326, startPoint y: 254, endPoint x: 329, endPoint y: 252, distance: 4.0
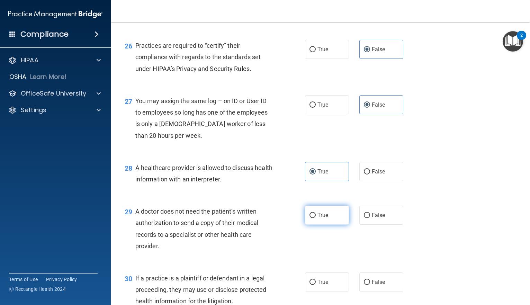
click at [326, 225] on label "True" at bounding box center [327, 215] width 44 height 19
click at [316, 218] on input "True" at bounding box center [312, 215] width 6 height 5
radio input "true"
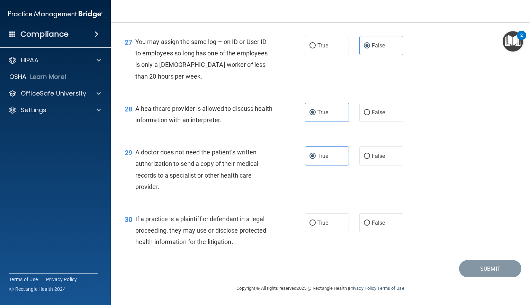
scroll to position [1616, 0]
click at [332, 229] on label "True" at bounding box center [327, 222] width 44 height 19
click at [316, 226] on input "True" at bounding box center [312, 222] width 6 height 5
radio input "true"
click at [490, 273] on button "Submit" at bounding box center [490, 269] width 62 height 18
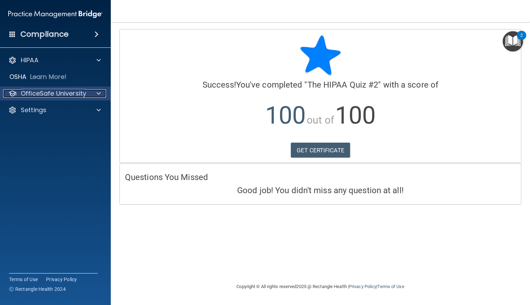
click at [100, 96] on span at bounding box center [99, 93] width 4 height 8
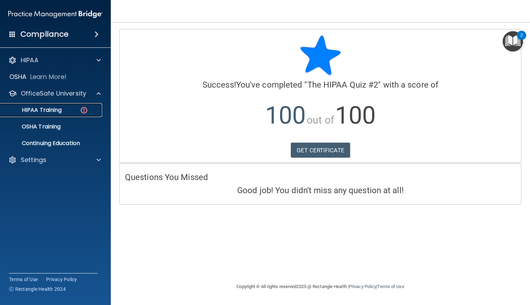
click at [62, 109] on div "HIPAA Training" at bounding box center [51, 110] width 94 height 7
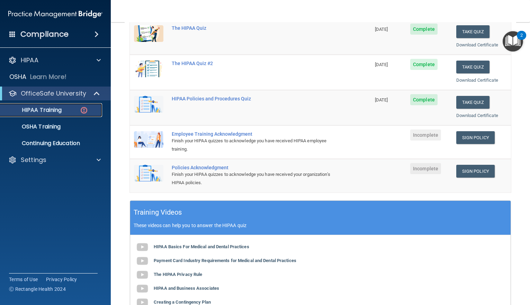
scroll to position [104, 0]
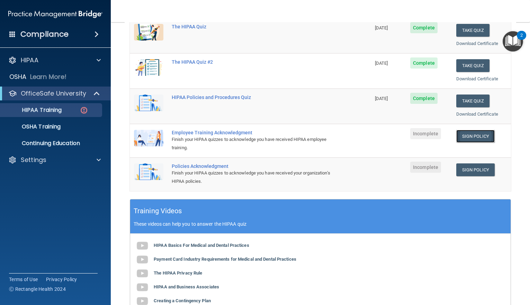
click at [465, 137] on link "Sign Policy" at bounding box center [475, 136] width 38 height 13
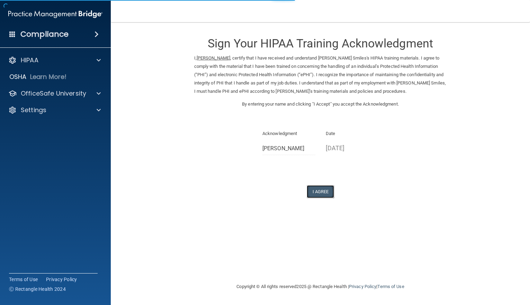
click at [325, 192] on button "I Agree" at bounding box center [321, 191] width 28 height 13
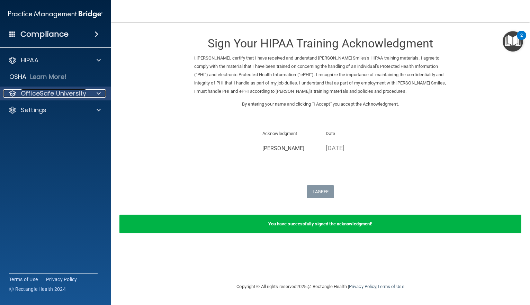
click at [100, 92] on span at bounding box center [99, 93] width 4 height 8
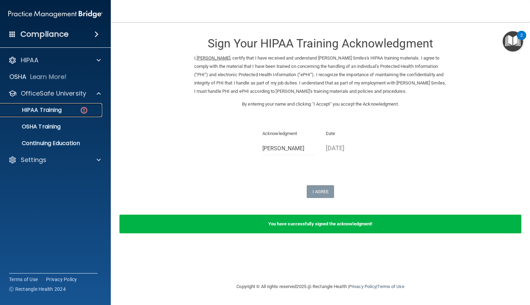
click at [77, 113] on div "HIPAA Training" at bounding box center [51, 110] width 94 height 7
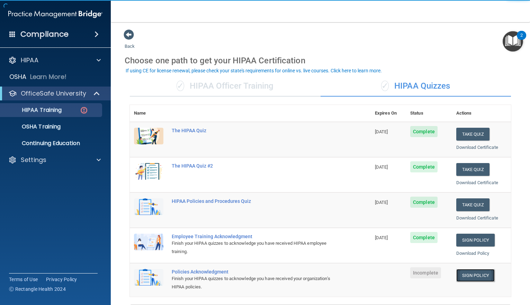
click at [468, 274] on link "Sign Policy" at bounding box center [475, 275] width 38 height 13
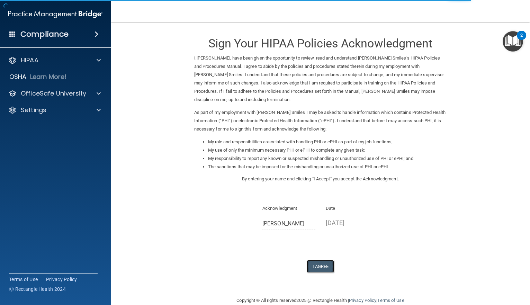
click at [313, 265] on button "I Agree" at bounding box center [321, 266] width 28 height 13
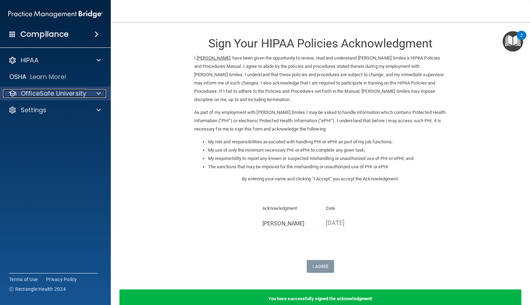
click at [92, 93] on div at bounding box center [97, 93] width 17 height 8
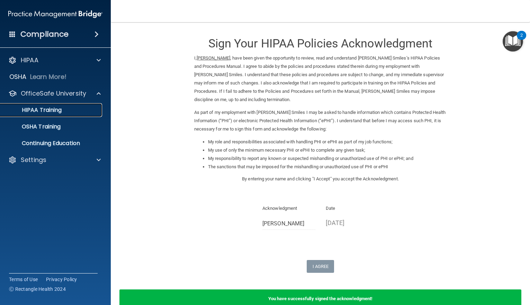
click at [60, 111] on p "HIPAA Training" at bounding box center [32, 110] width 57 height 7
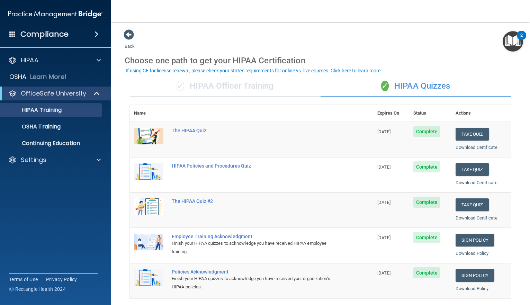
click at [220, 87] on div "✓ HIPAA Officer Training" at bounding box center [225, 86] width 191 height 21
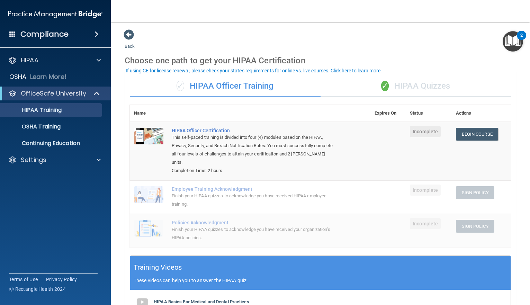
click at [408, 82] on div "✓ HIPAA Quizzes" at bounding box center [415, 86] width 191 height 21
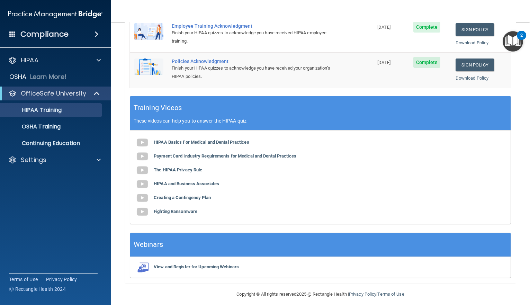
scroll to position [216, 0]
